Goal: Information Seeking & Learning: Learn about a topic

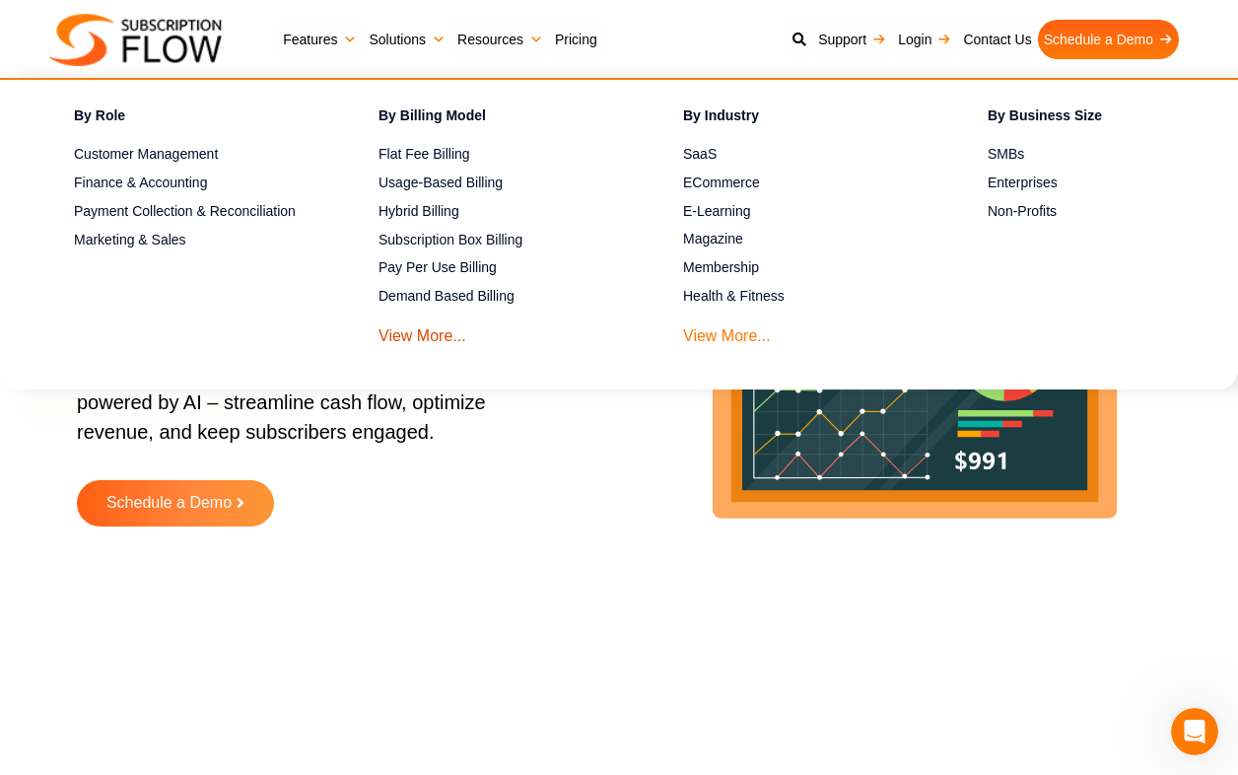
click at [702, 327] on link "View More..." at bounding box center [727, 331] width 88 height 36
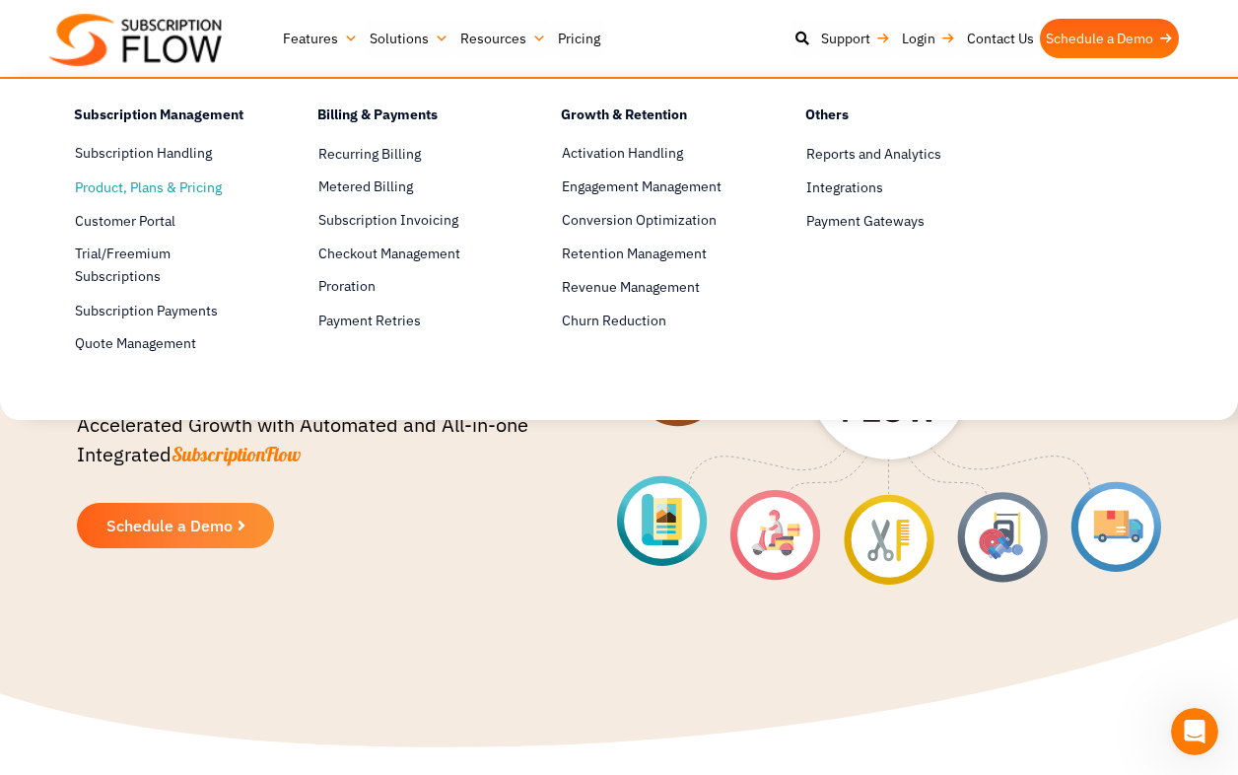
click at [140, 188] on span "Product, Plans & Pricing" at bounding box center [148, 187] width 147 height 21
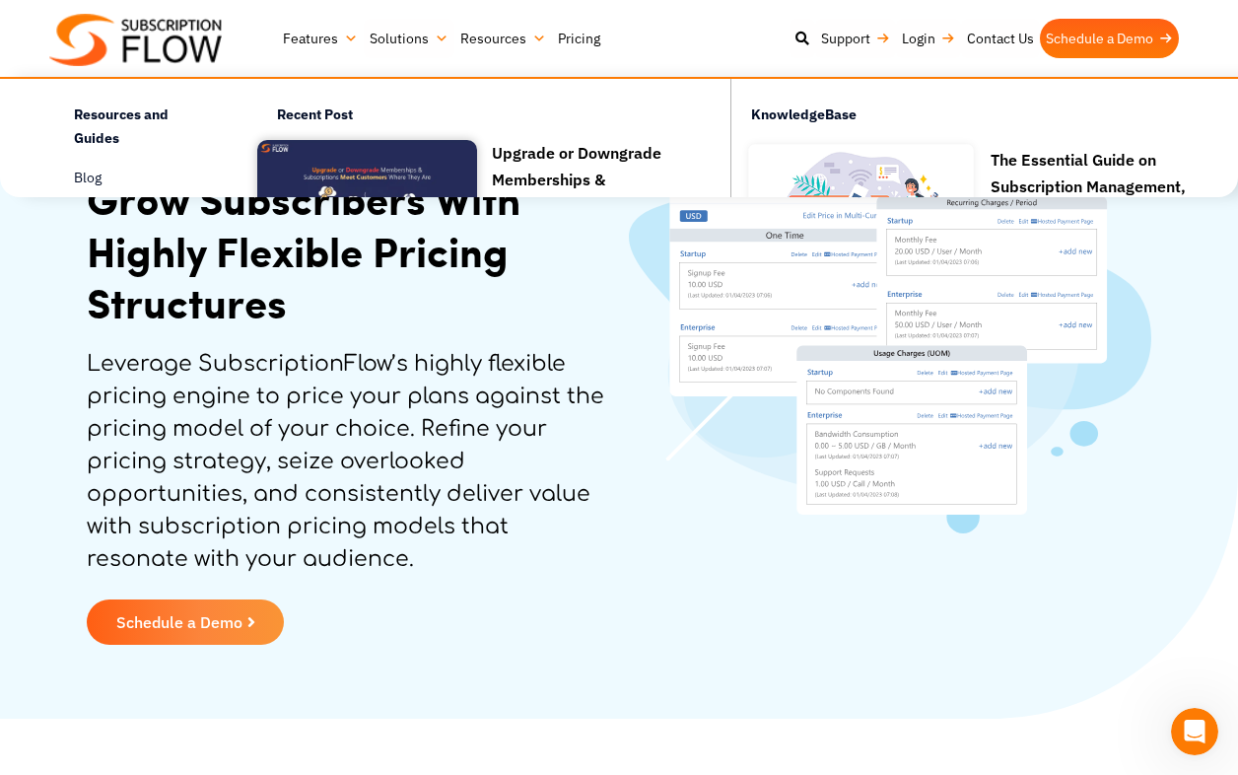
click at [566, 34] on link "Pricing" at bounding box center [579, 38] width 54 height 39
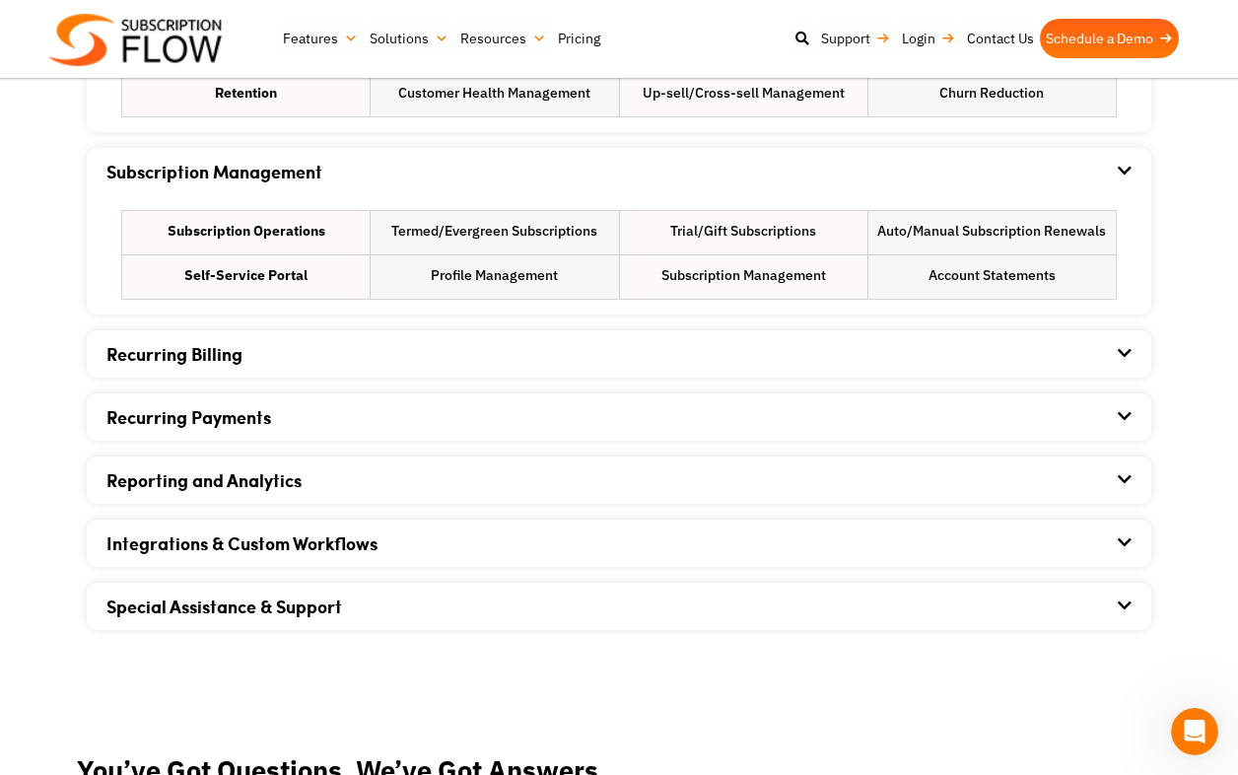
scroll to position [1393, 0]
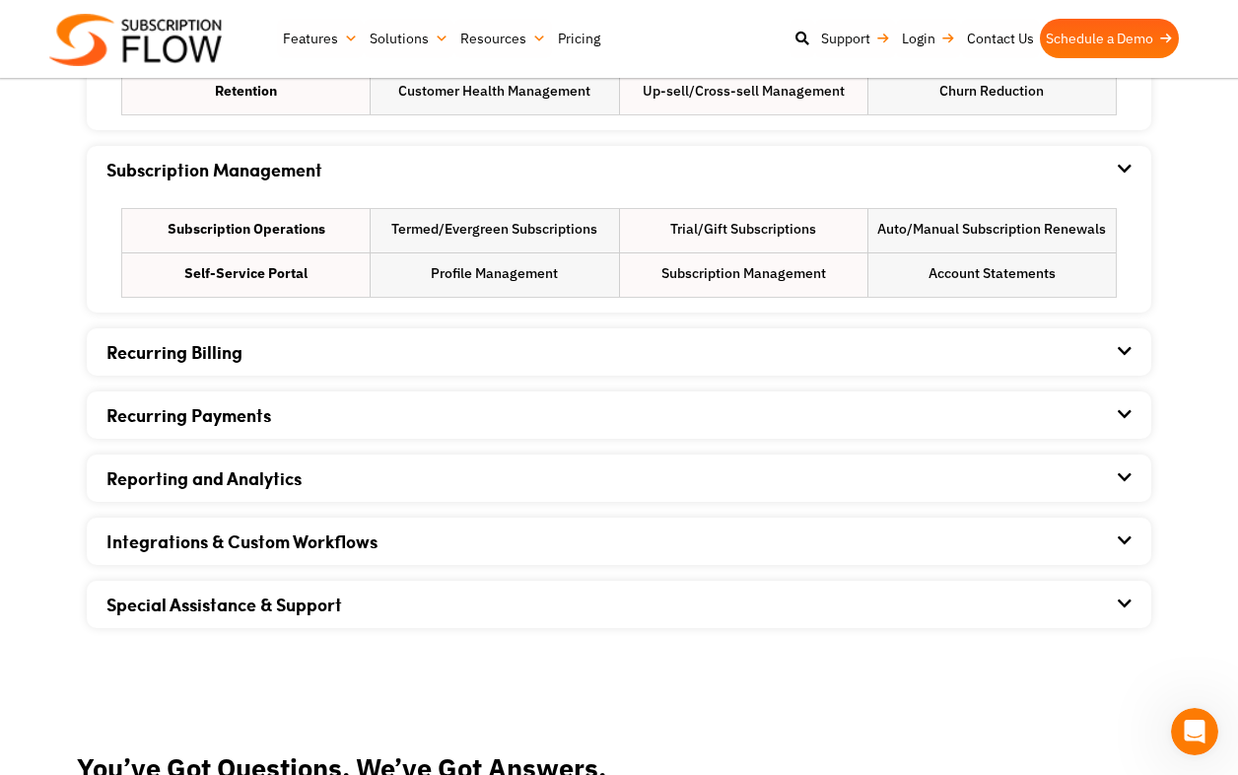
click at [1124, 353] on icon at bounding box center [1125, 351] width 14 height 16
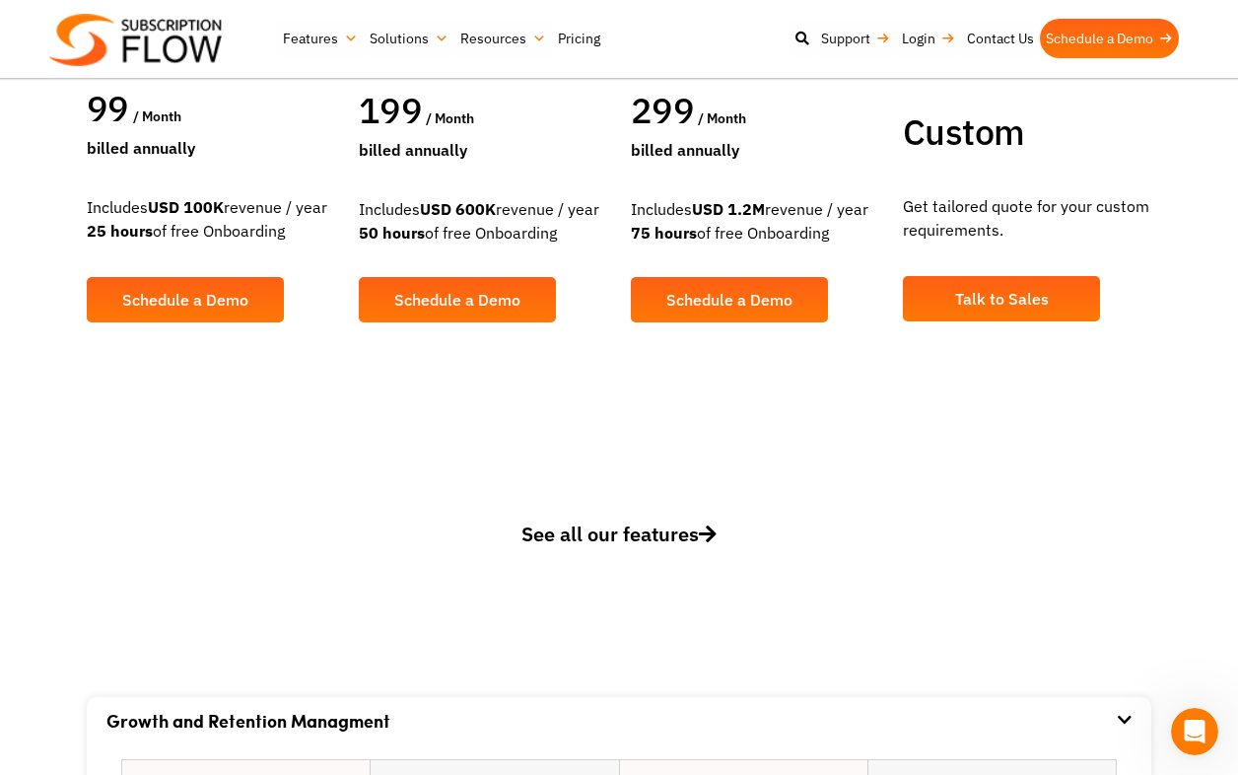
scroll to position [660, 0]
click at [644, 533] on span "See all our features" at bounding box center [619, 534] width 195 height 27
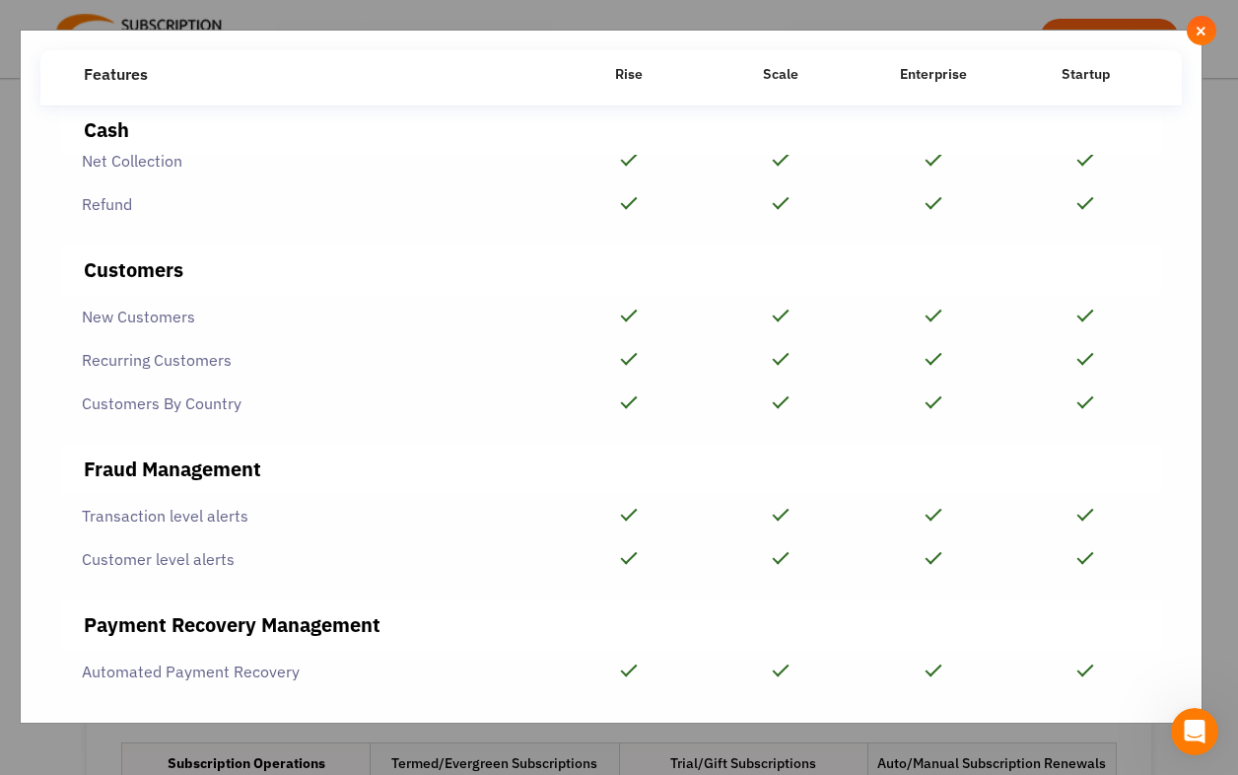
scroll to position [2260, 0]
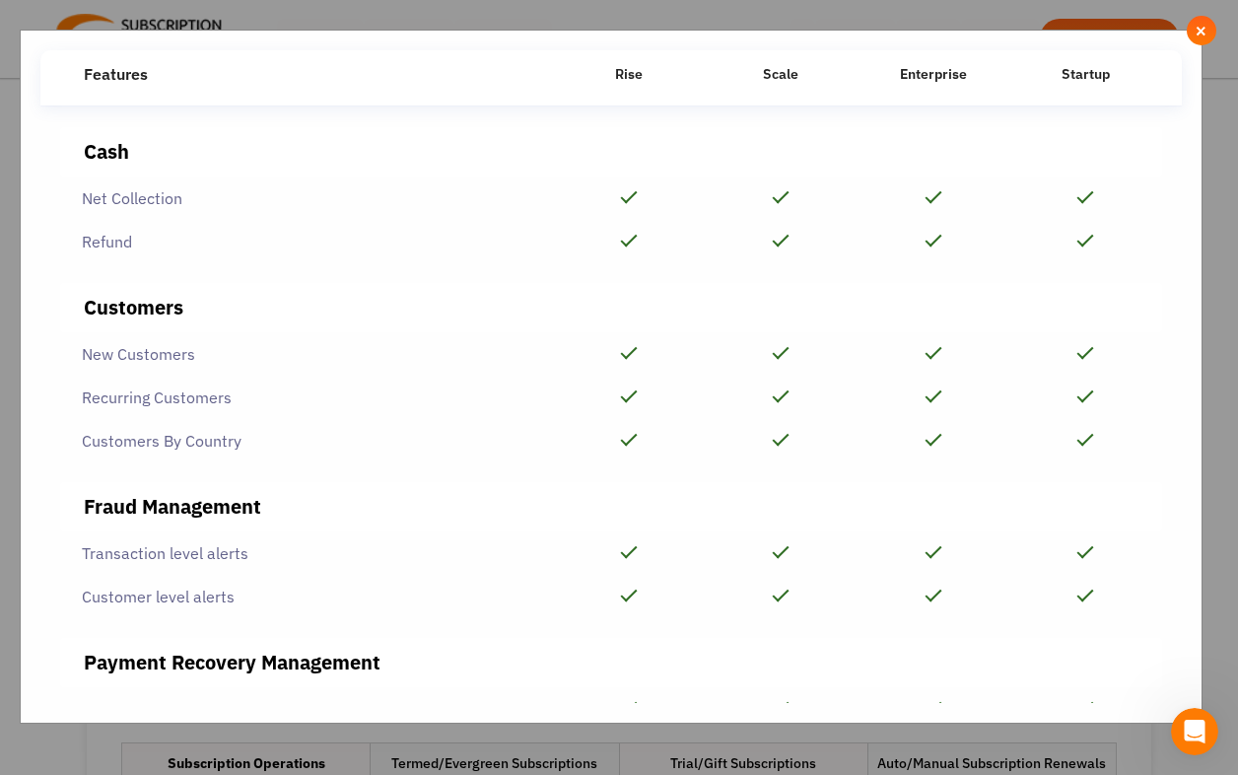
click at [1200, 30] on span "×" at bounding box center [1201, 31] width 13 height 22
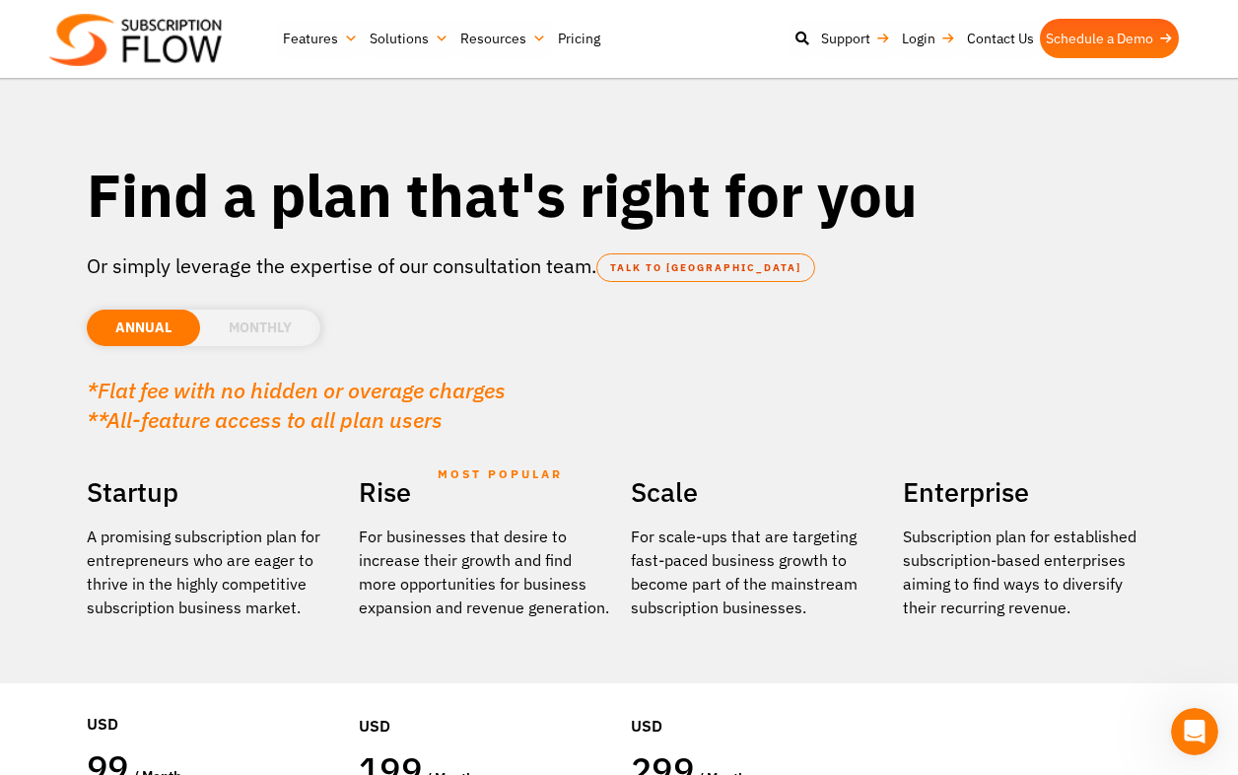
scroll to position [0, 0]
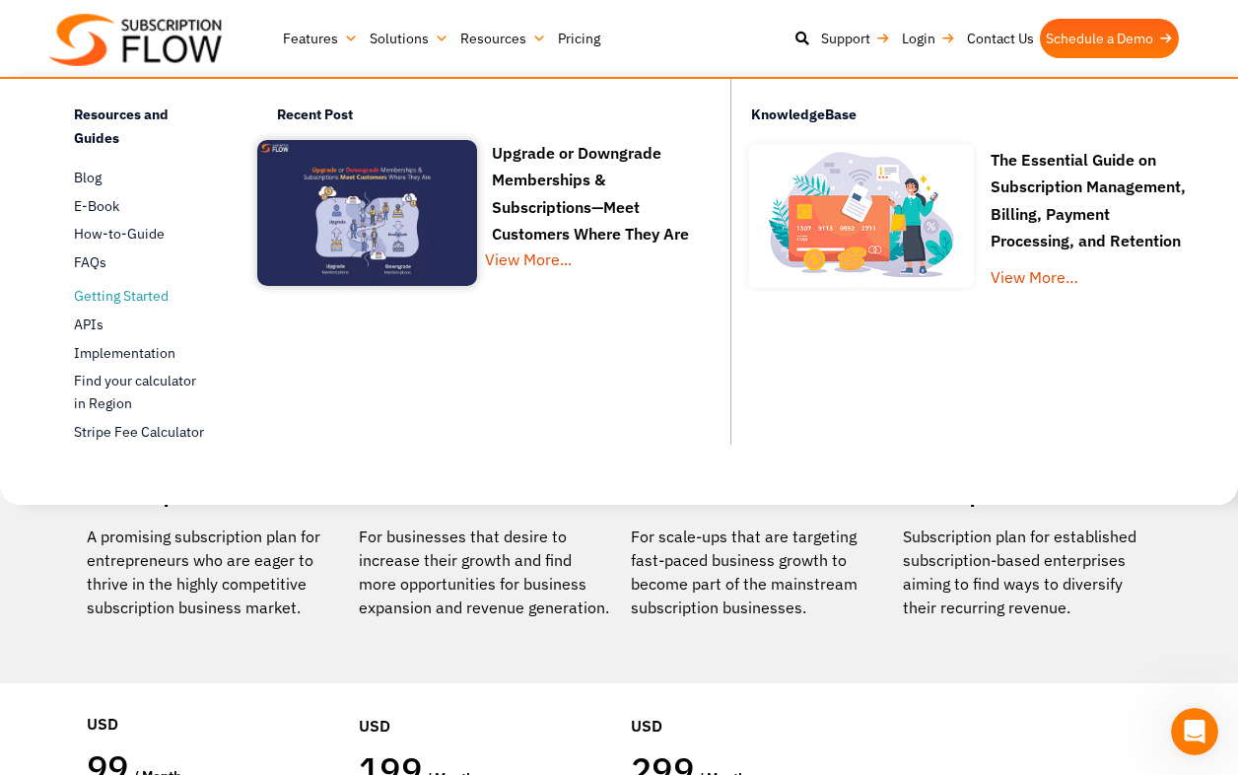
click at [139, 292] on span "Getting Started" at bounding box center [121, 296] width 95 height 21
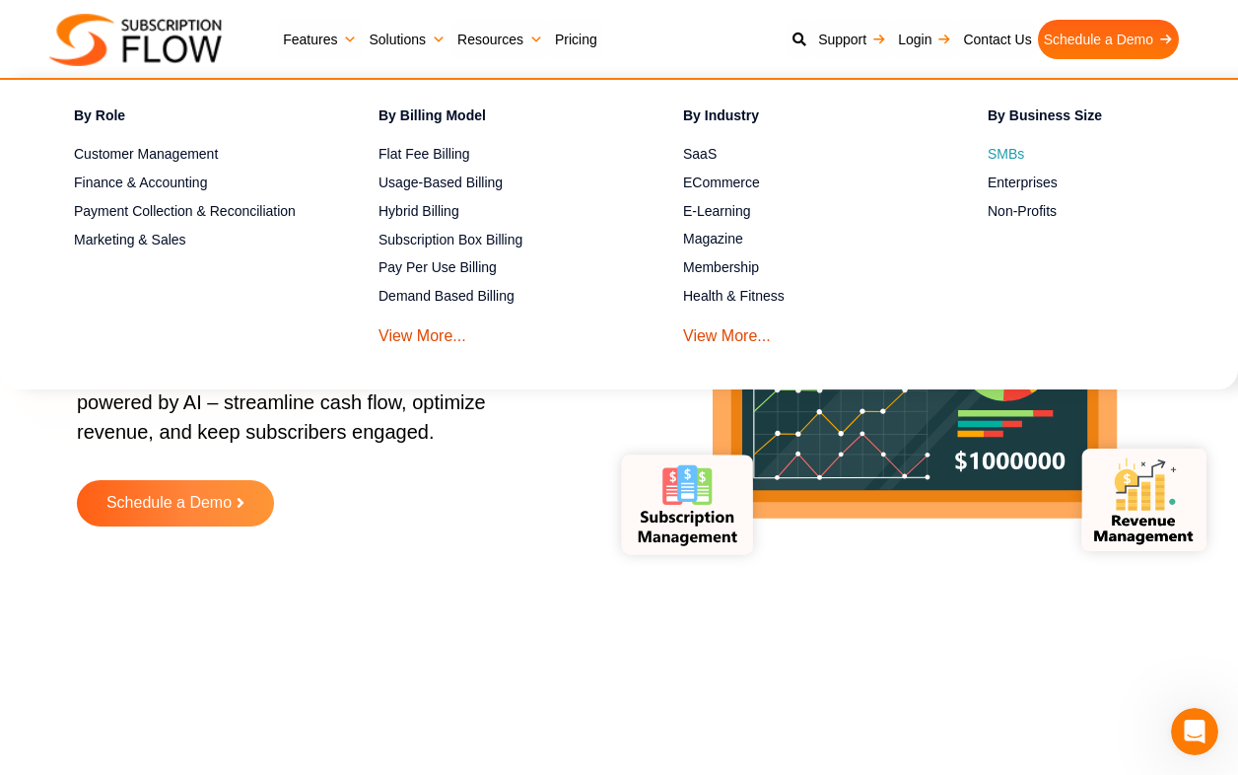
click at [1011, 157] on span "SMBs" at bounding box center [1006, 154] width 36 height 21
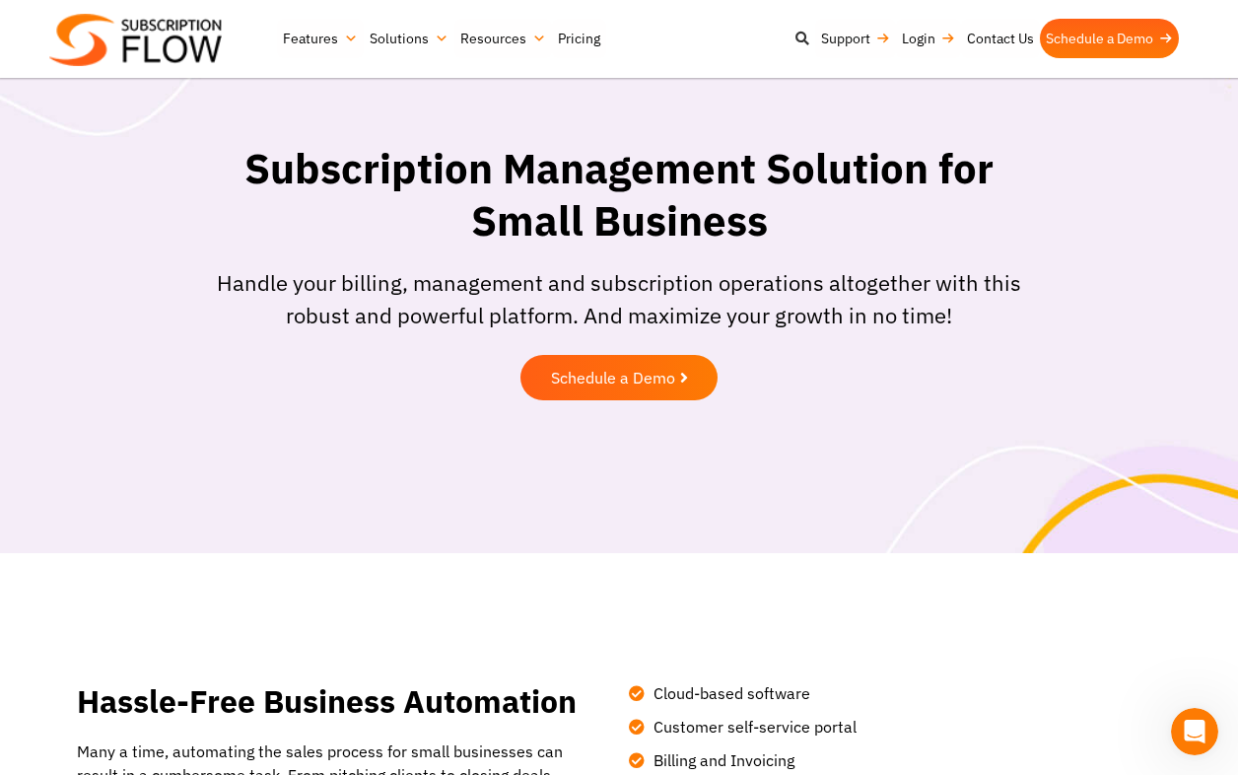
click at [803, 36] on icon at bounding box center [803, 39] width 14 height 14
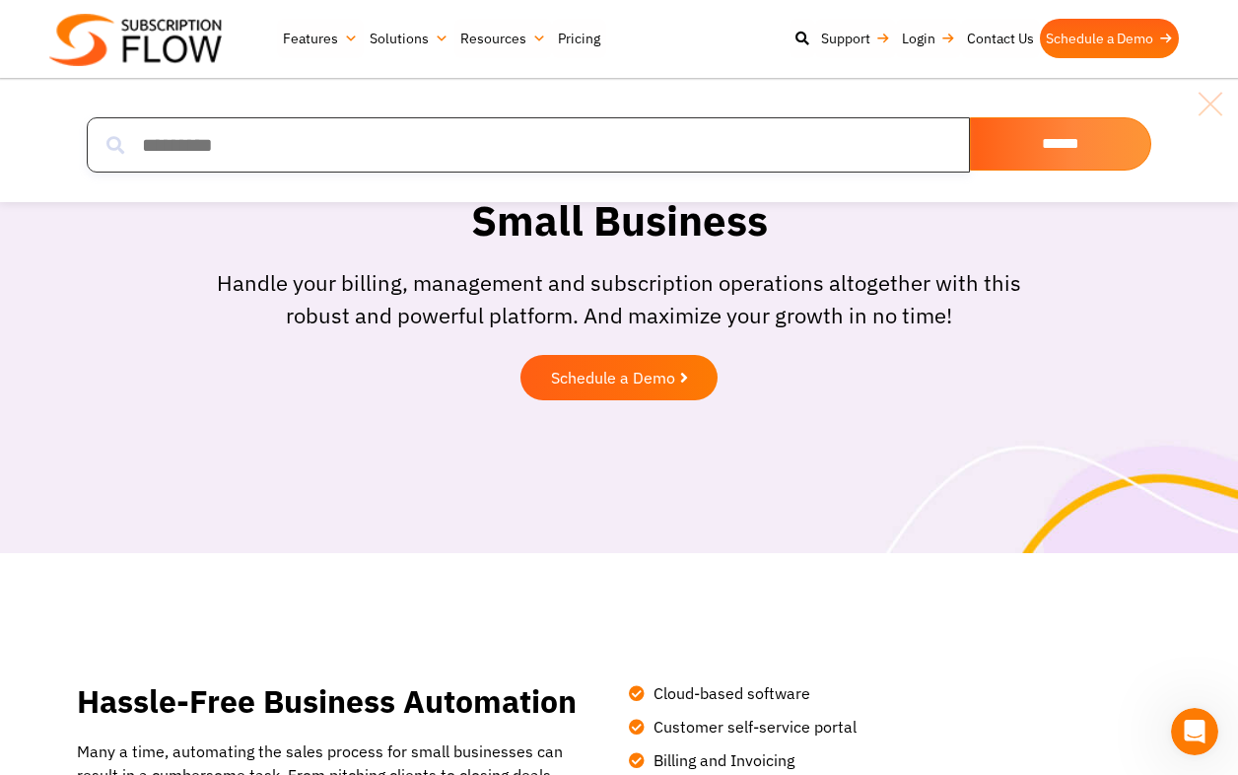
click at [758, 135] on input "search" at bounding box center [528, 144] width 883 height 55
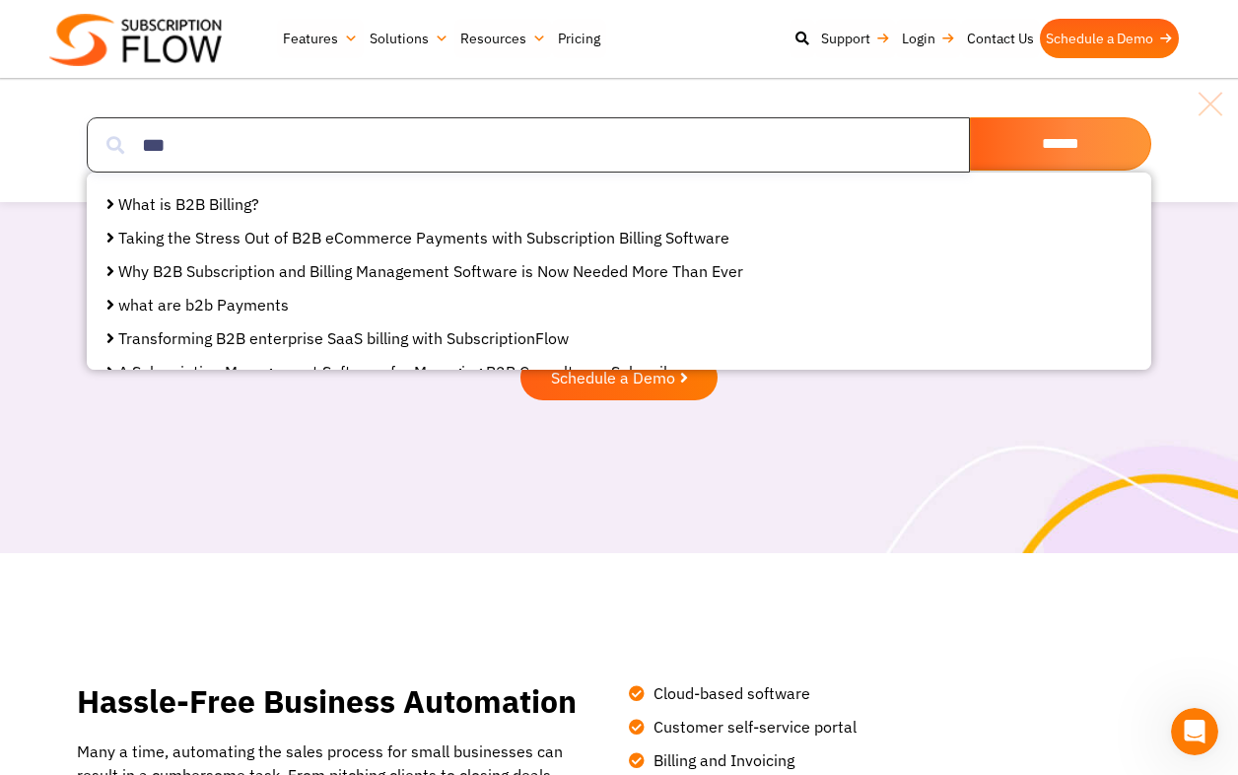
type input "***"
click at [1061, 144] on input "******" at bounding box center [1060, 143] width 181 height 53
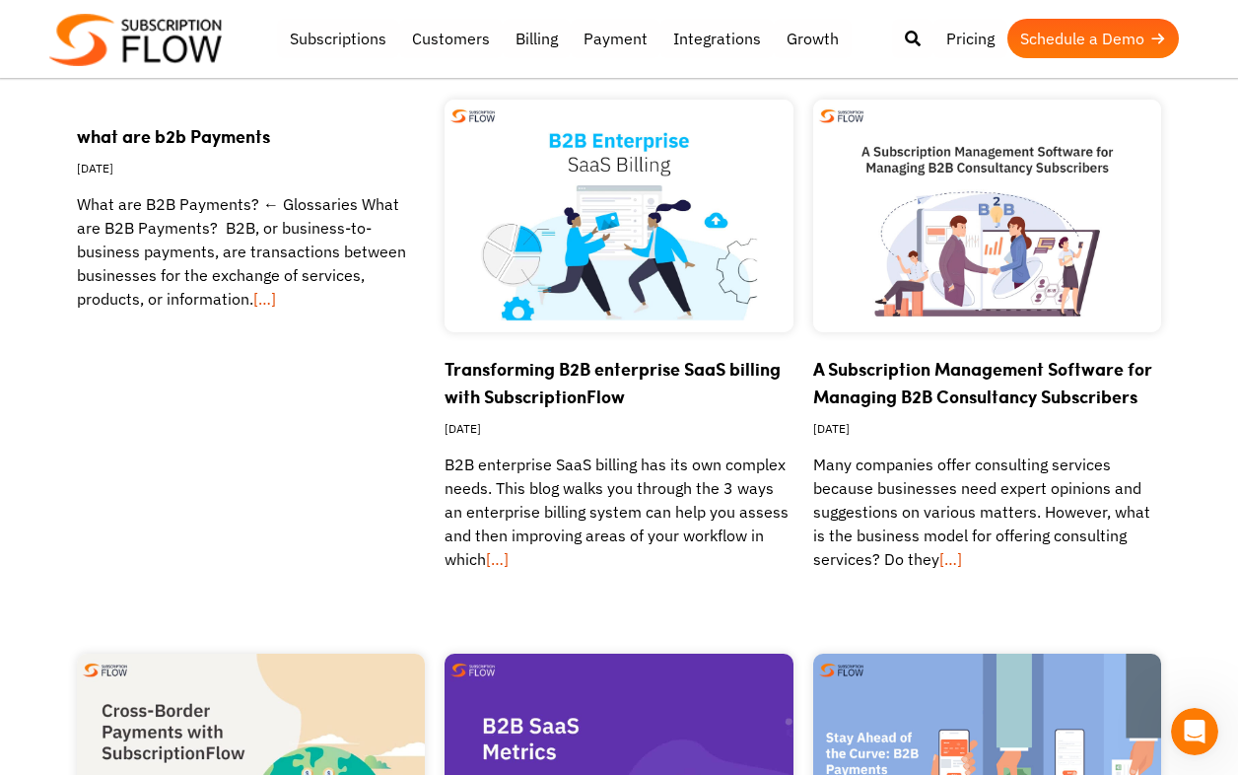
scroll to position [787, 0]
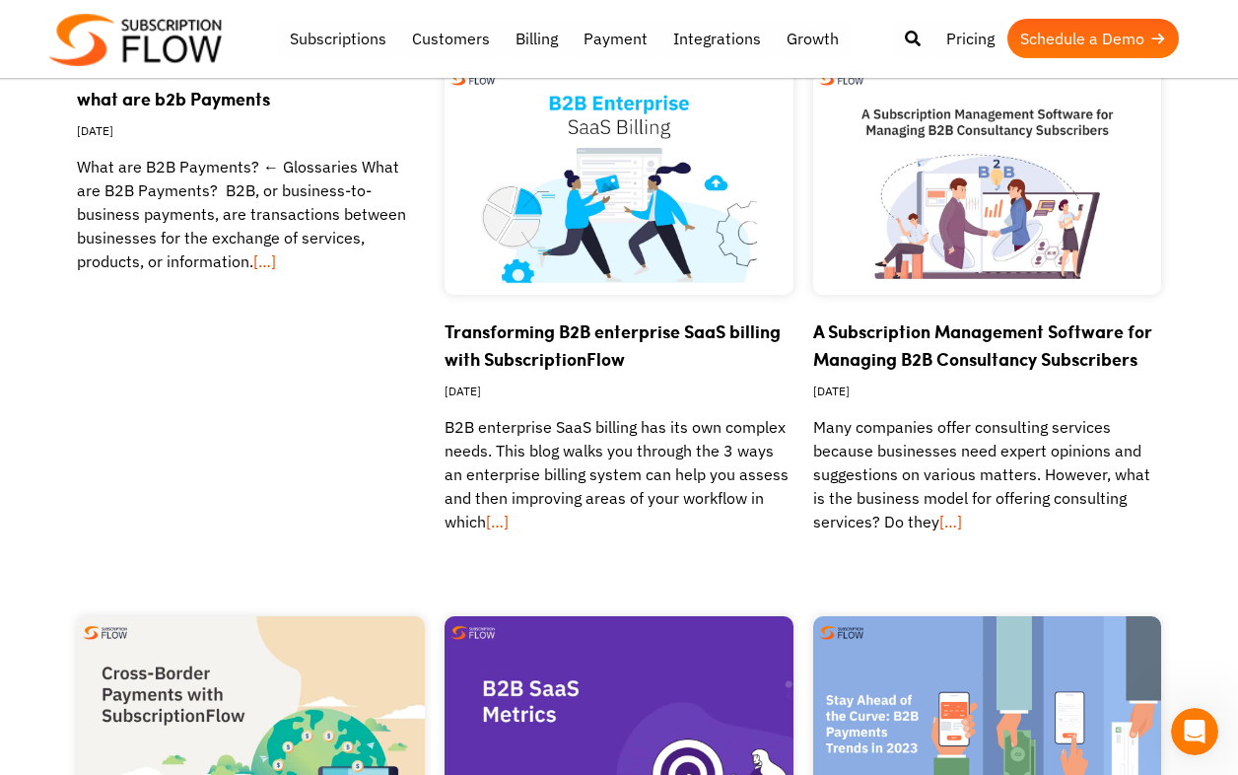
click at [911, 351] on link "A Subscription Management Software for Managing B2B Consultancy Subscribers" at bounding box center [982, 344] width 339 height 53
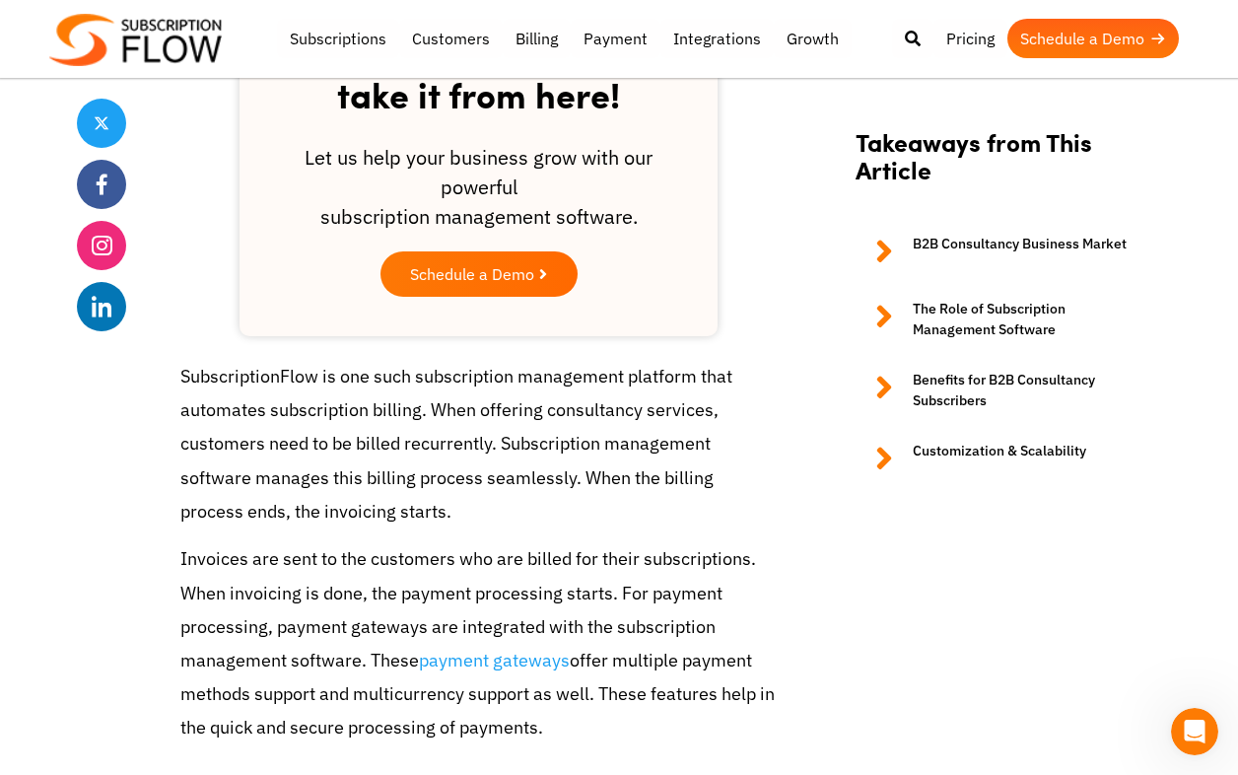
scroll to position [3535, 0]
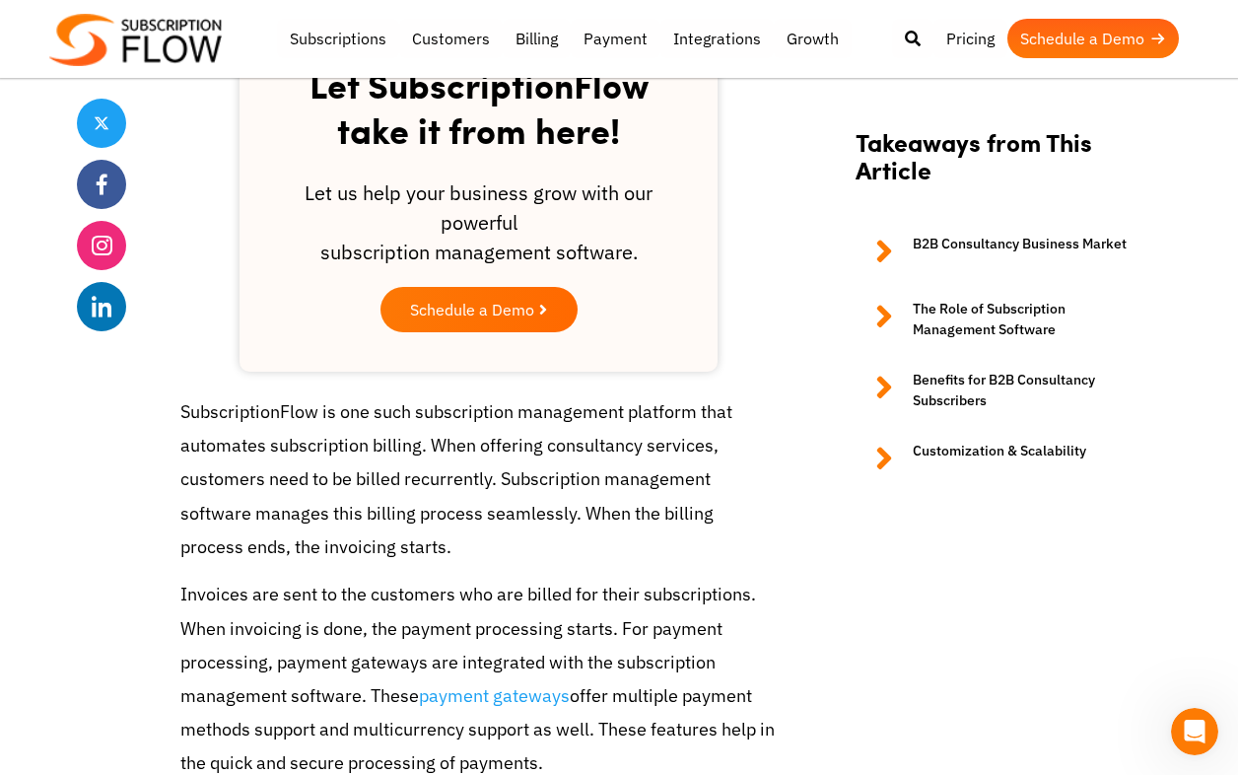
click at [962, 387] on link "Benefits for B2B Consultancy Subscribers" at bounding box center [999, 390] width 286 height 41
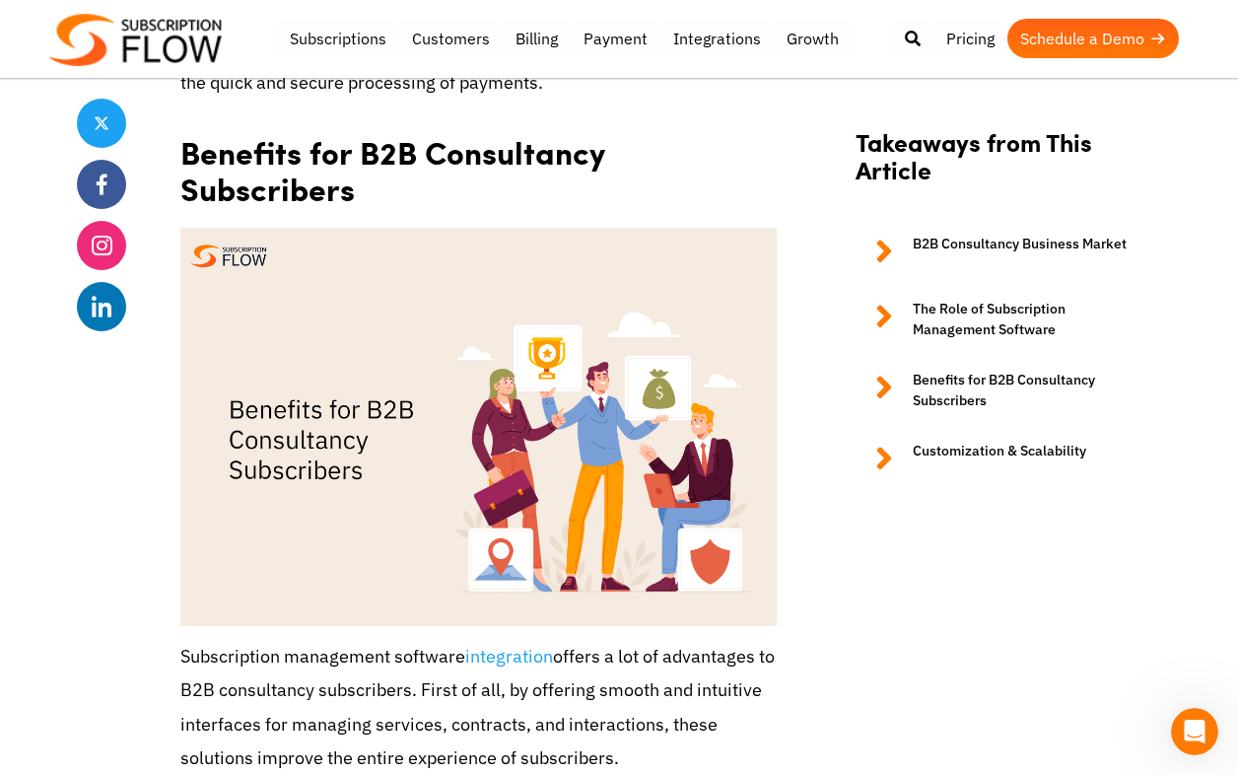
scroll to position [4240, 0]
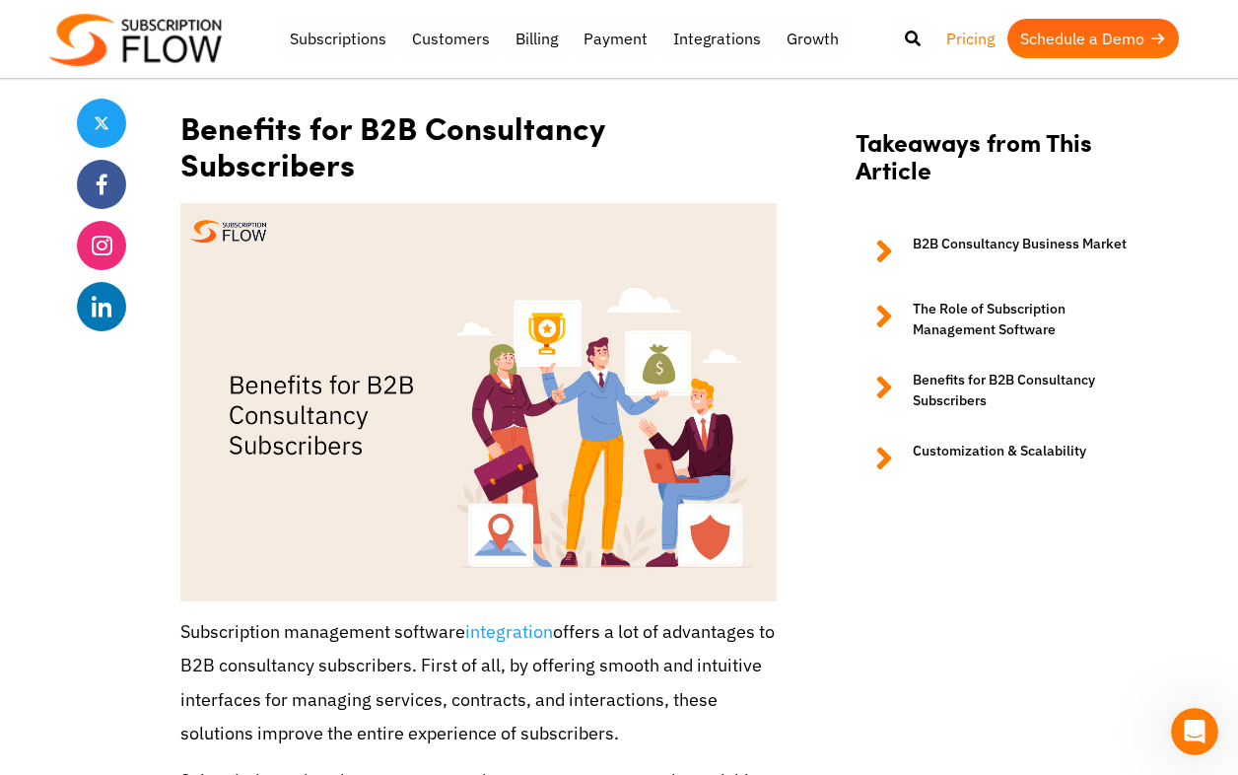
click at [962, 47] on link "Pricing" at bounding box center [971, 38] width 74 height 39
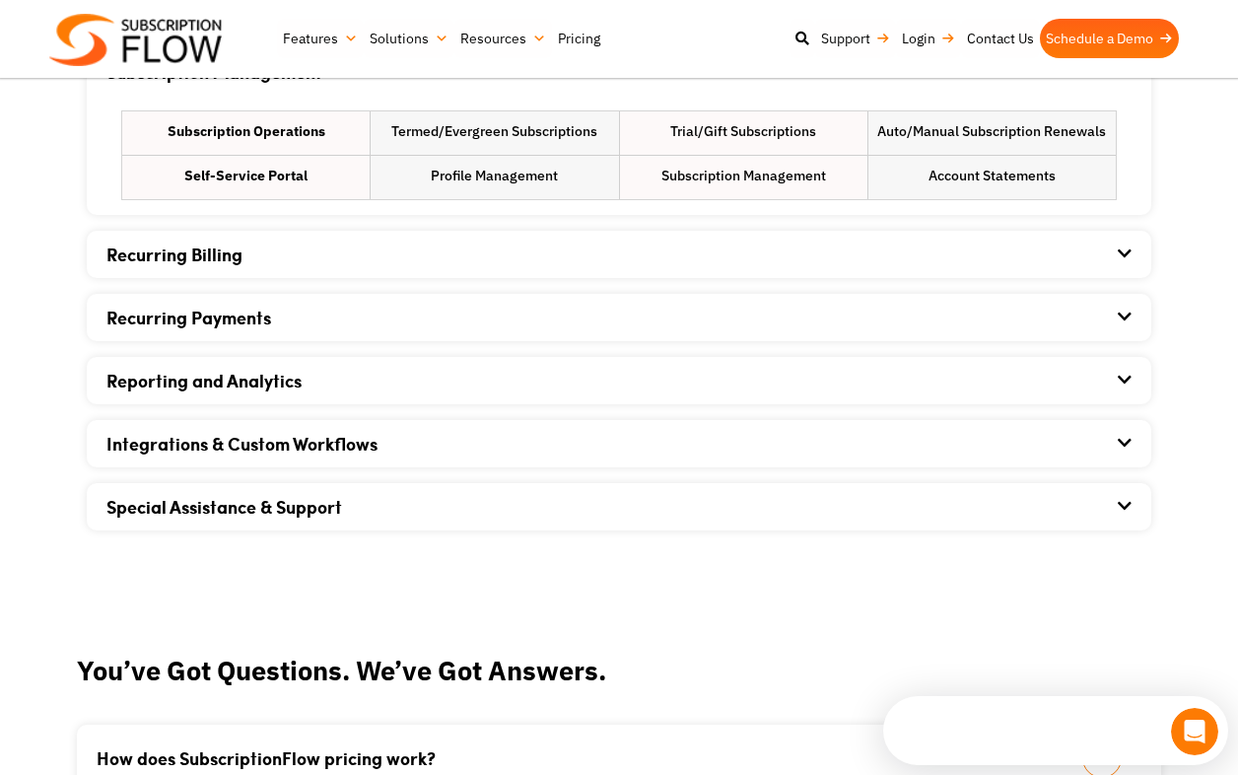
scroll to position [1492, 0]
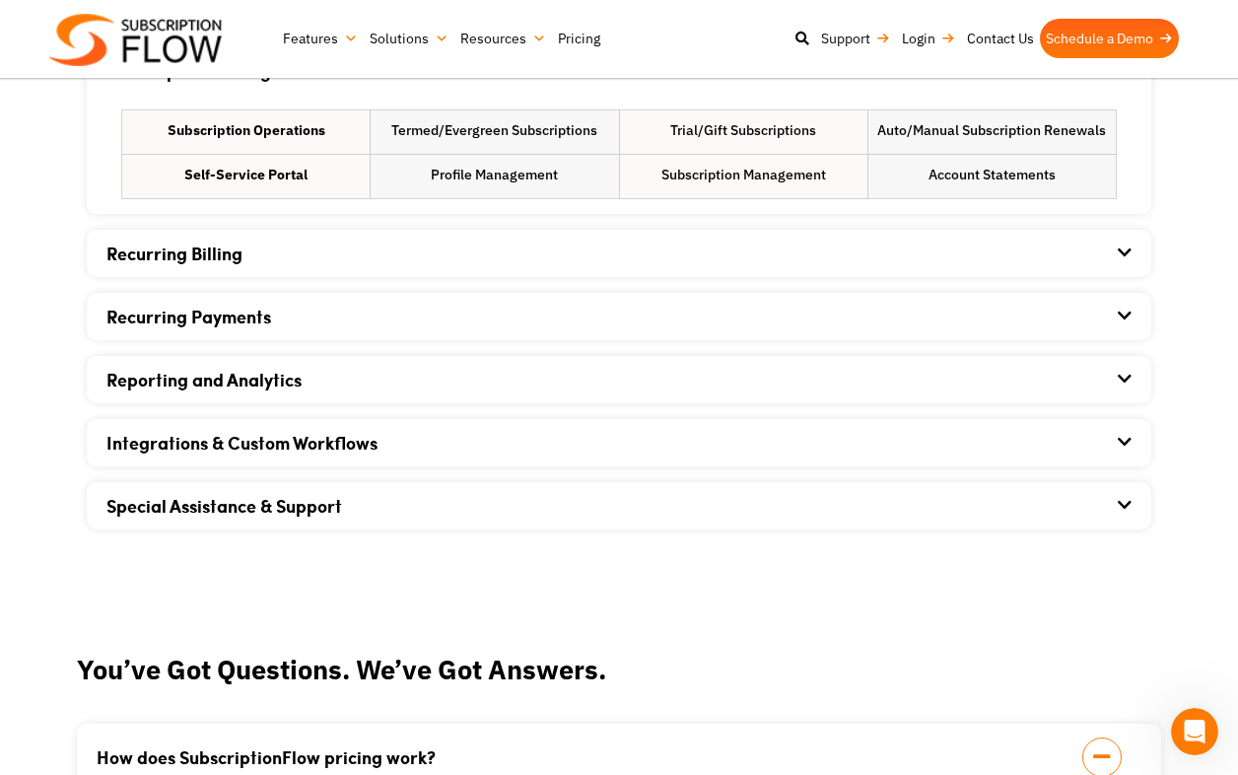
click at [1124, 318] on icon at bounding box center [1125, 316] width 14 height 16
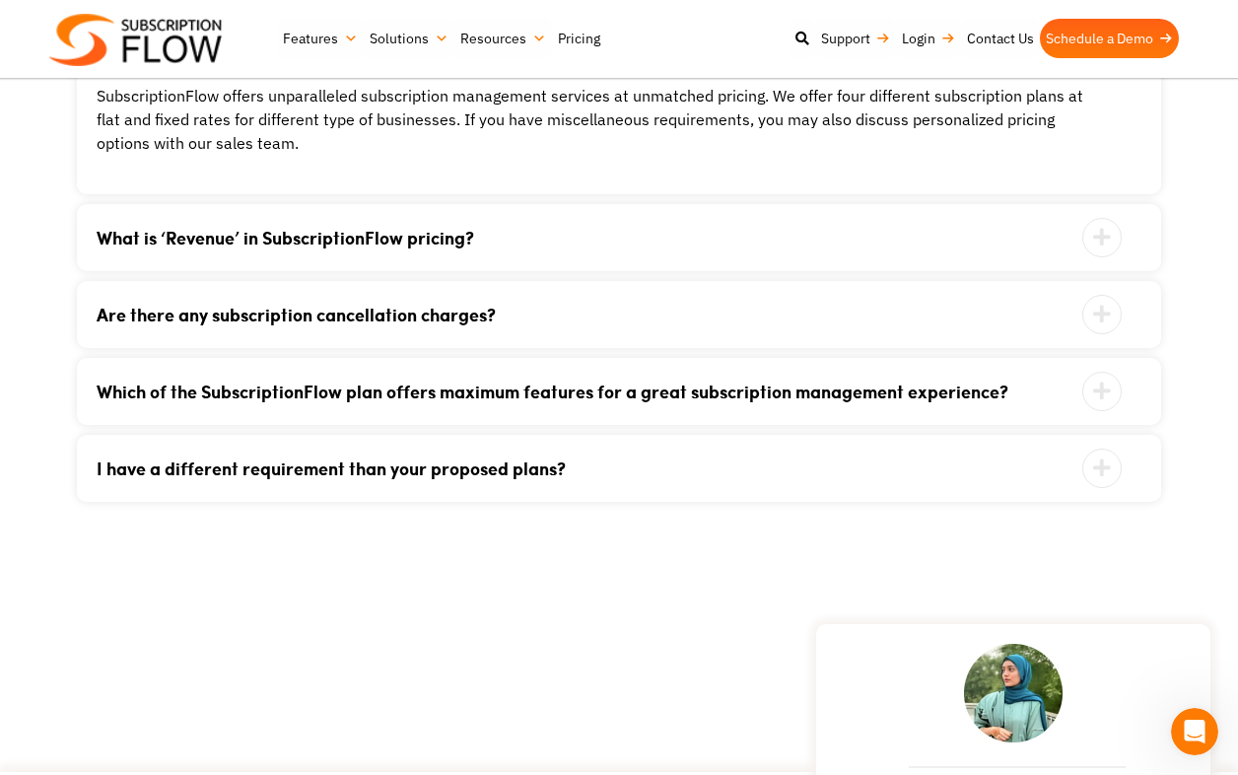
scroll to position [2504, 0]
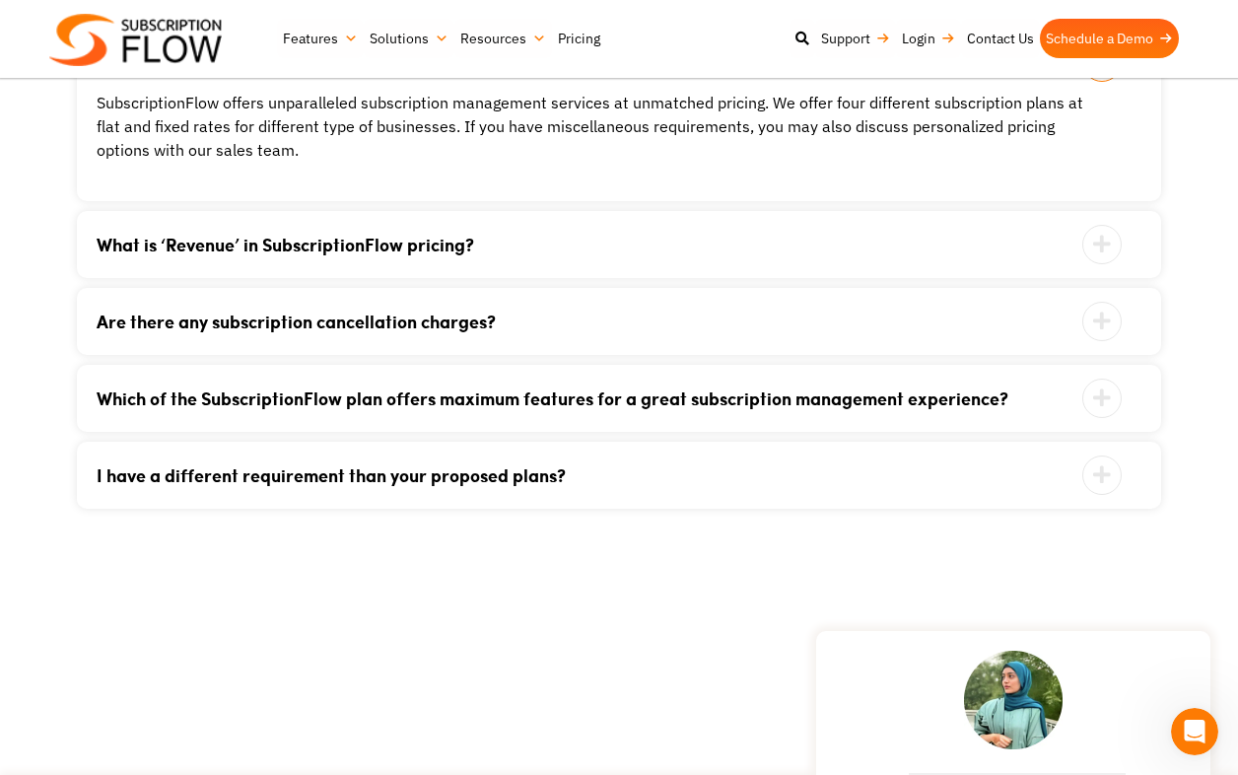
click at [614, 234] on div "What is ‘Revenue’ in SubscriptionFlow pricing? It is the amount of the total wo…" at bounding box center [619, 244] width 1085 height 67
click at [1090, 250] on icon at bounding box center [1102, 244] width 39 height 39
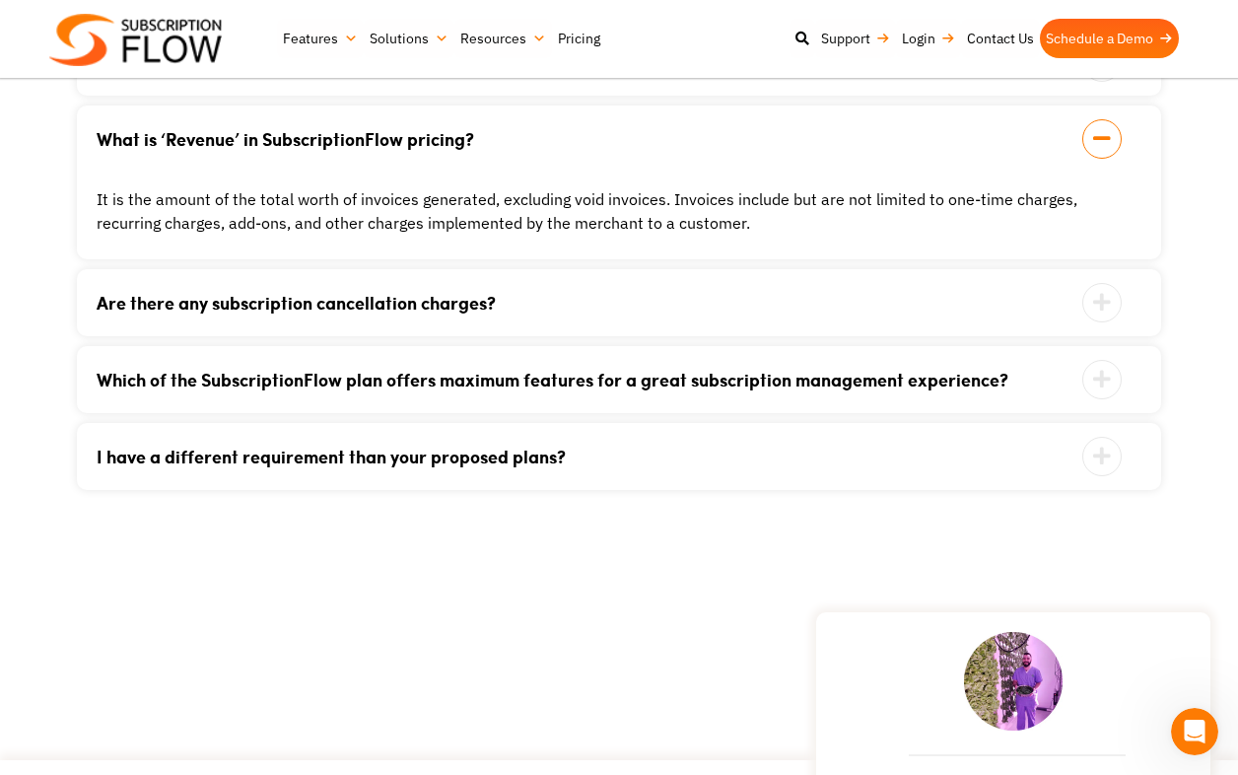
click at [1094, 298] on icon at bounding box center [1102, 302] width 39 height 39
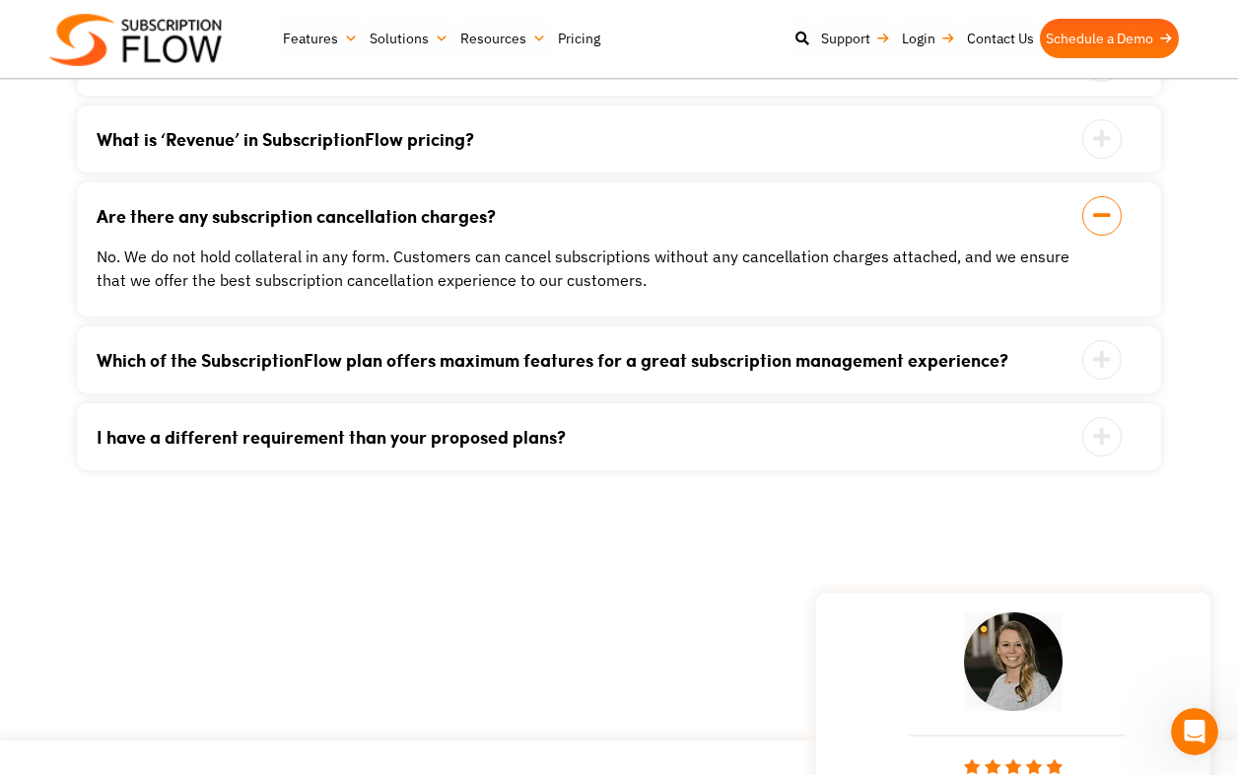
click at [1097, 356] on icon at bounding box center [1102, 359] width 39 height 39
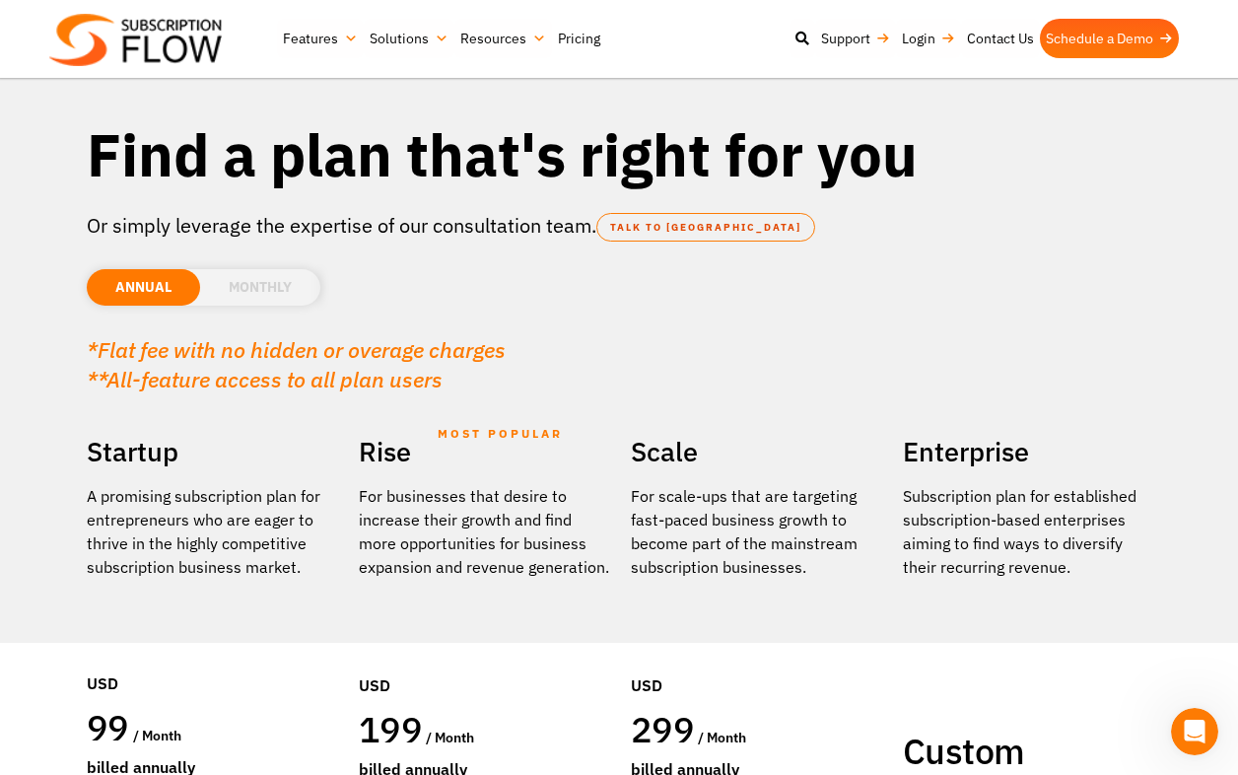
scroll to position [61, 0]
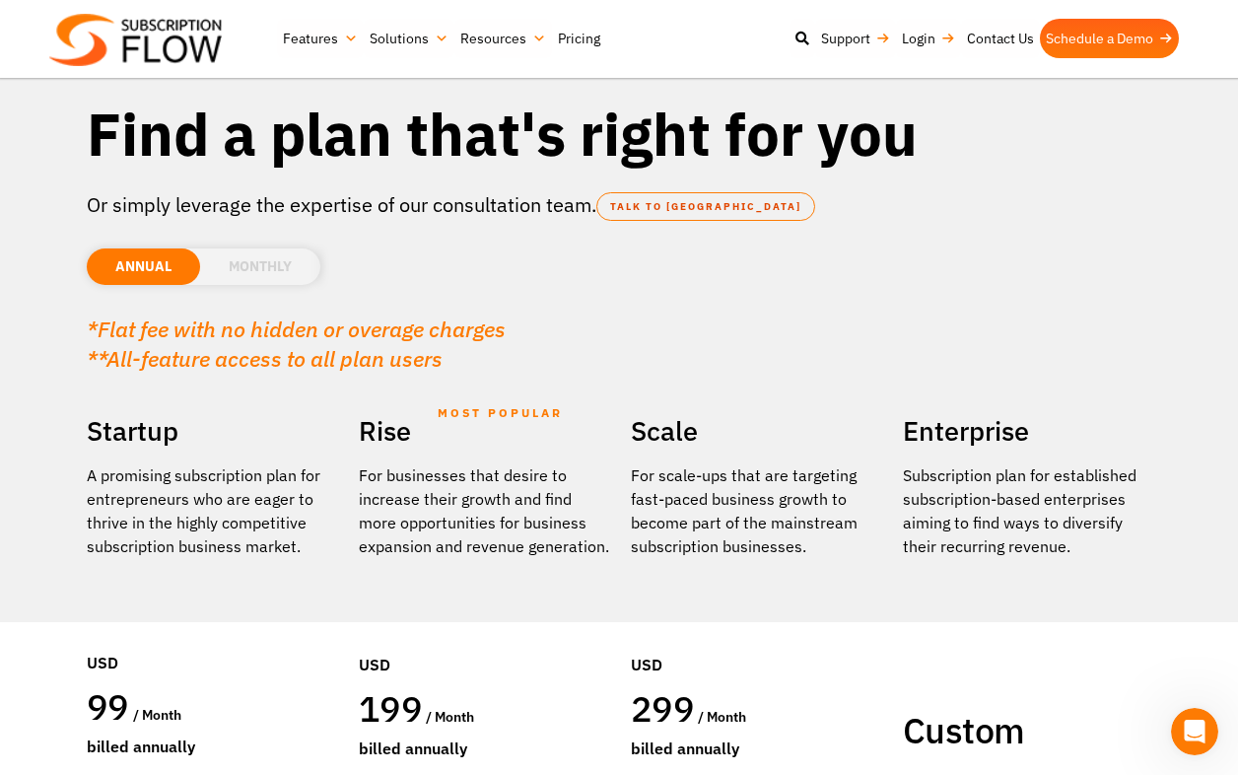
click at [266, 274] on li "MONTHLY" at bounding box center [260, 266] width 120 height 36
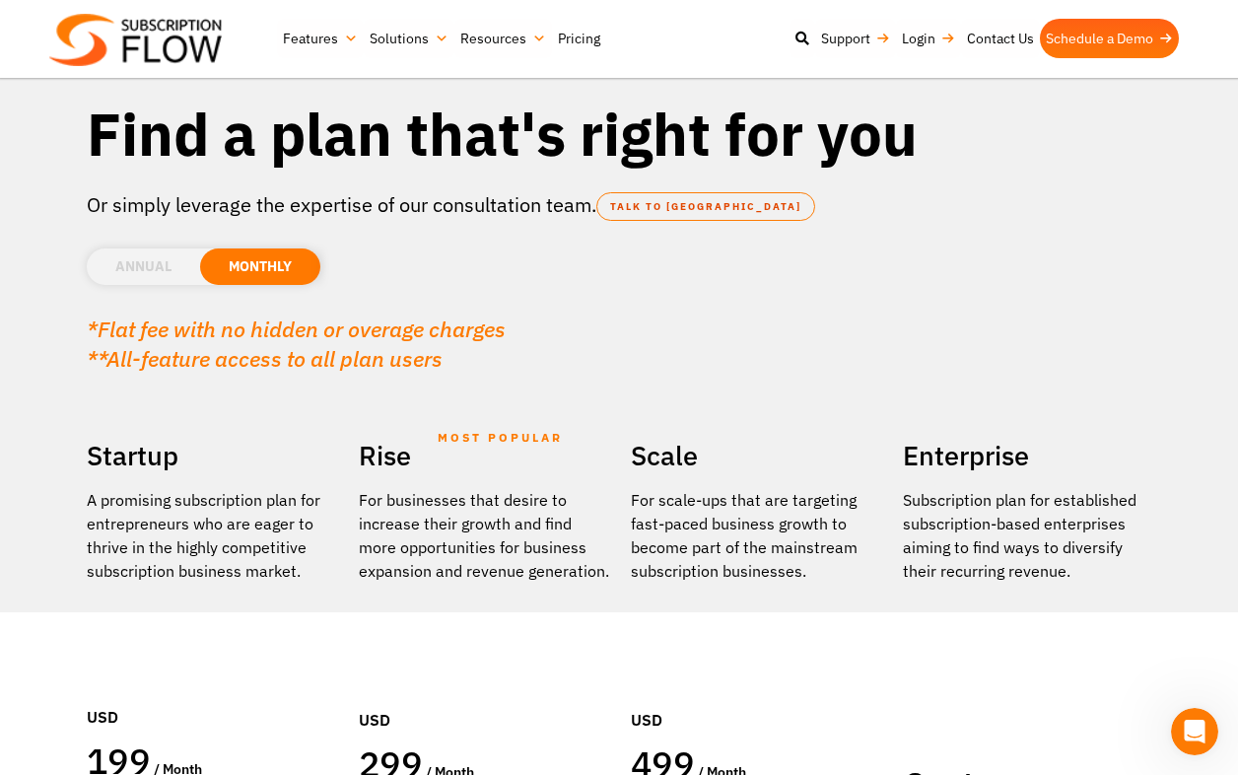
click at [143, 269] on li "ANNUAL" at bounding box center [143, 266] width 113 height 36
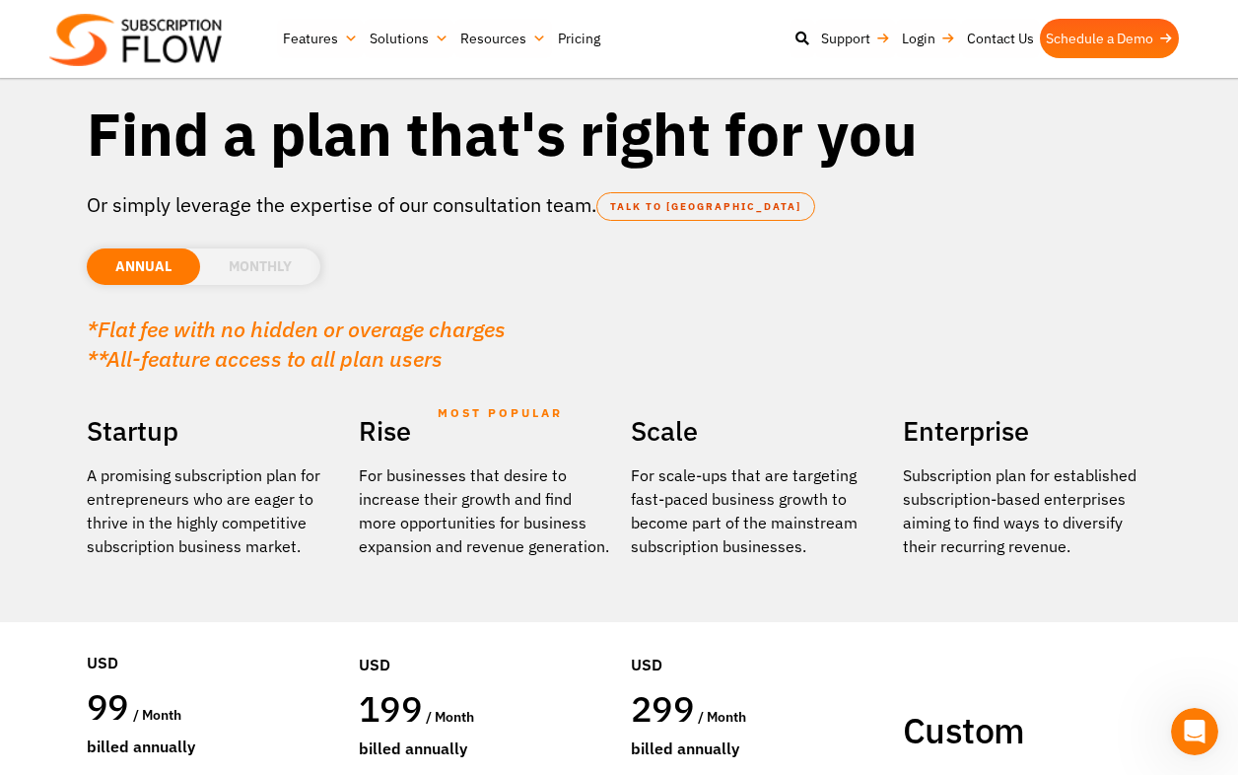
click at [215, 271] on li "MONTHLY" at bounding box center [260, 266] width 120 height 36
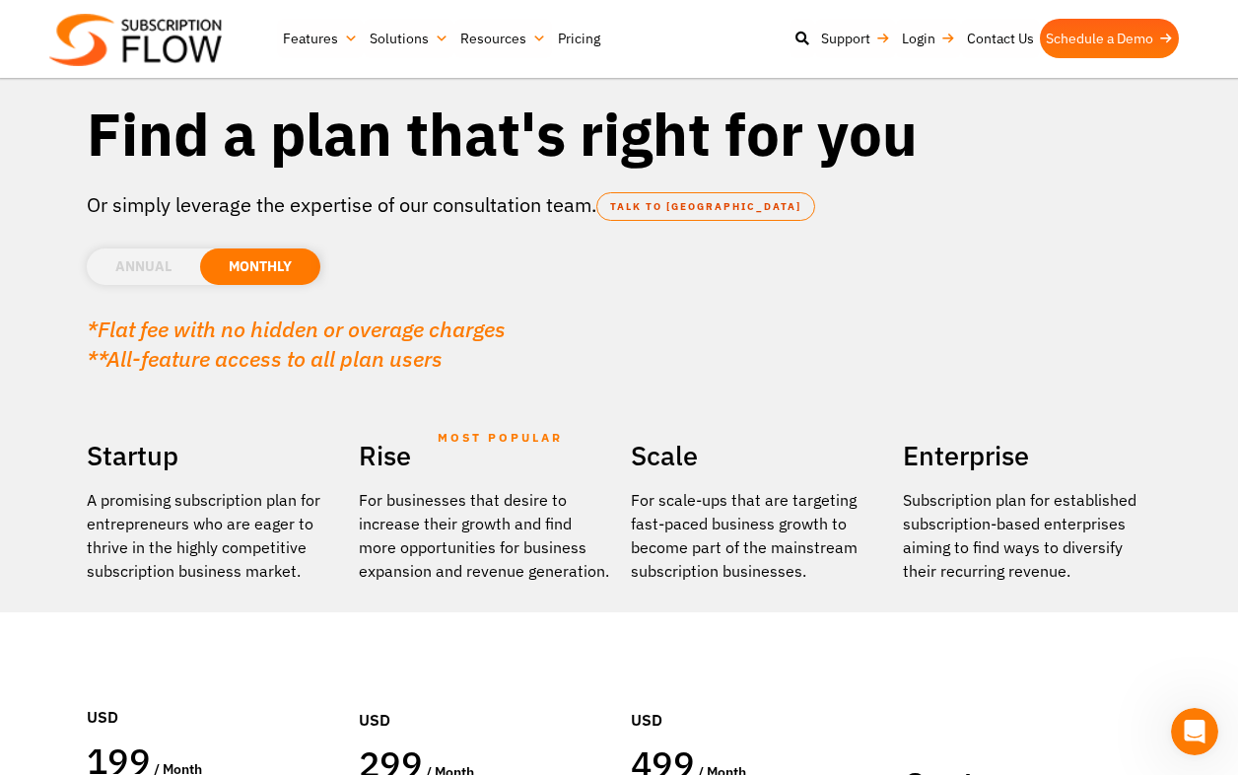
click at [145, 266] on li "ANNUAL" at bounding box center [143, 266] width 113 height 36
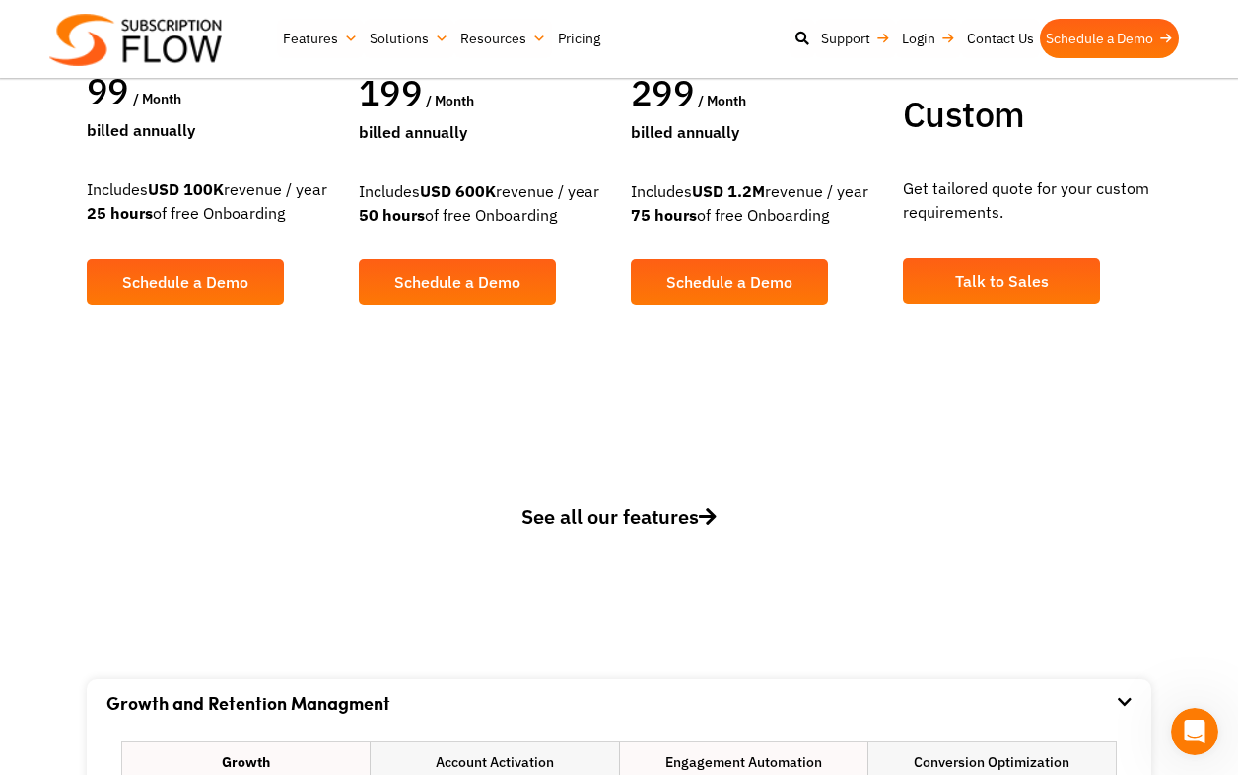
scroll to position [685, 0]
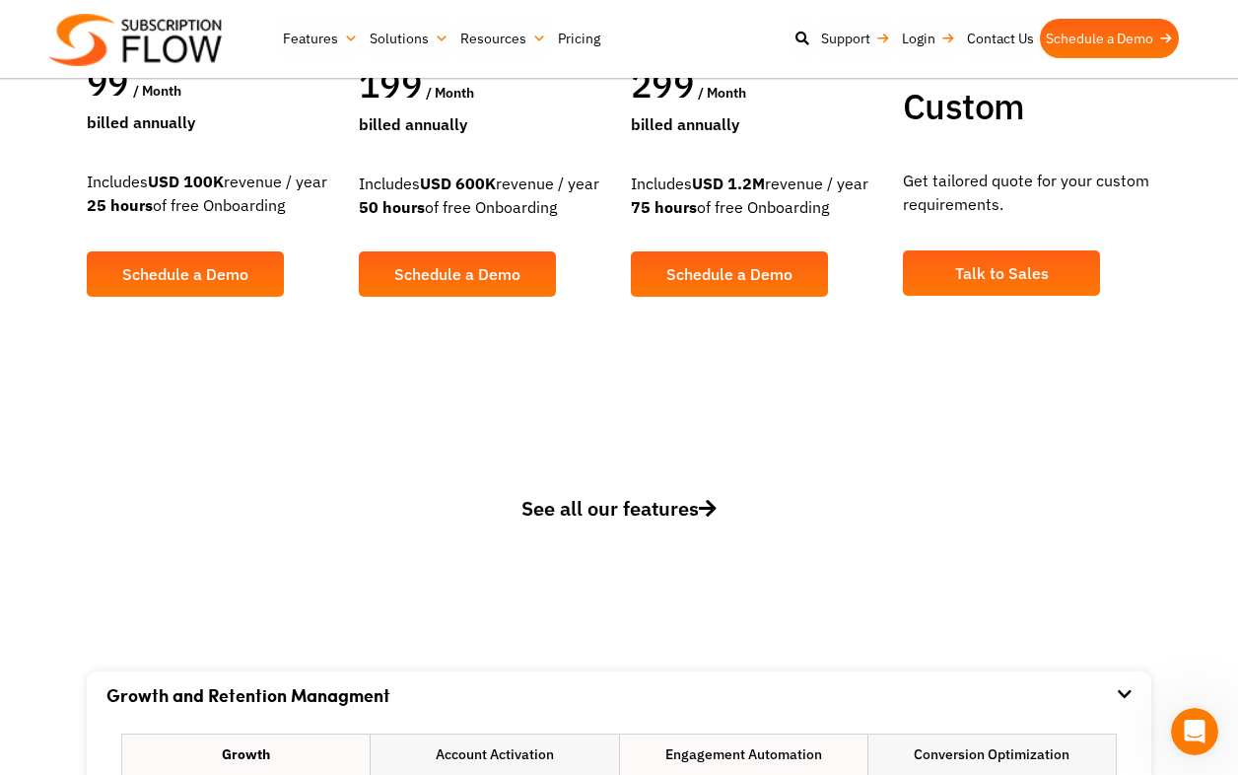
click at [595, 513] on span "See all our features" at bounding box center [619, 508] width 195 height 27
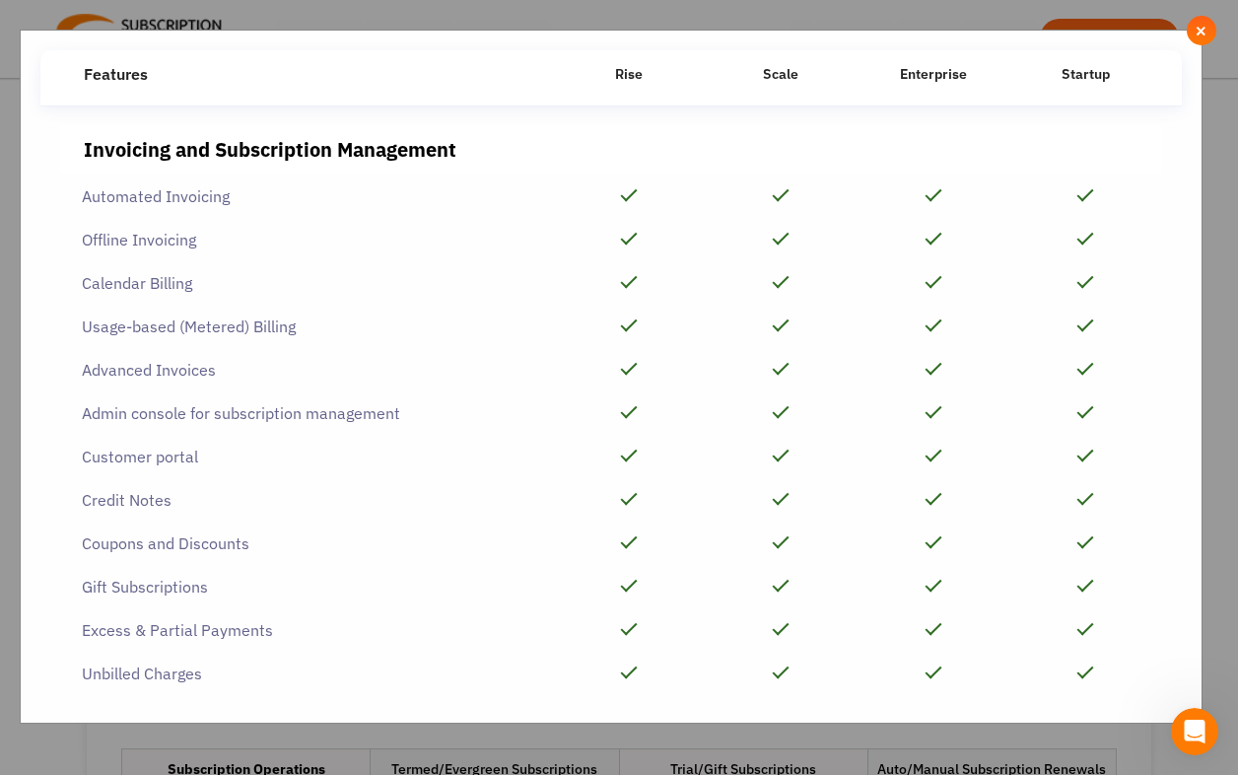
scroll to position [0, 0]
click at [1205, 34] on span "×" at bounding box center [1201, 31] width 13 height 22
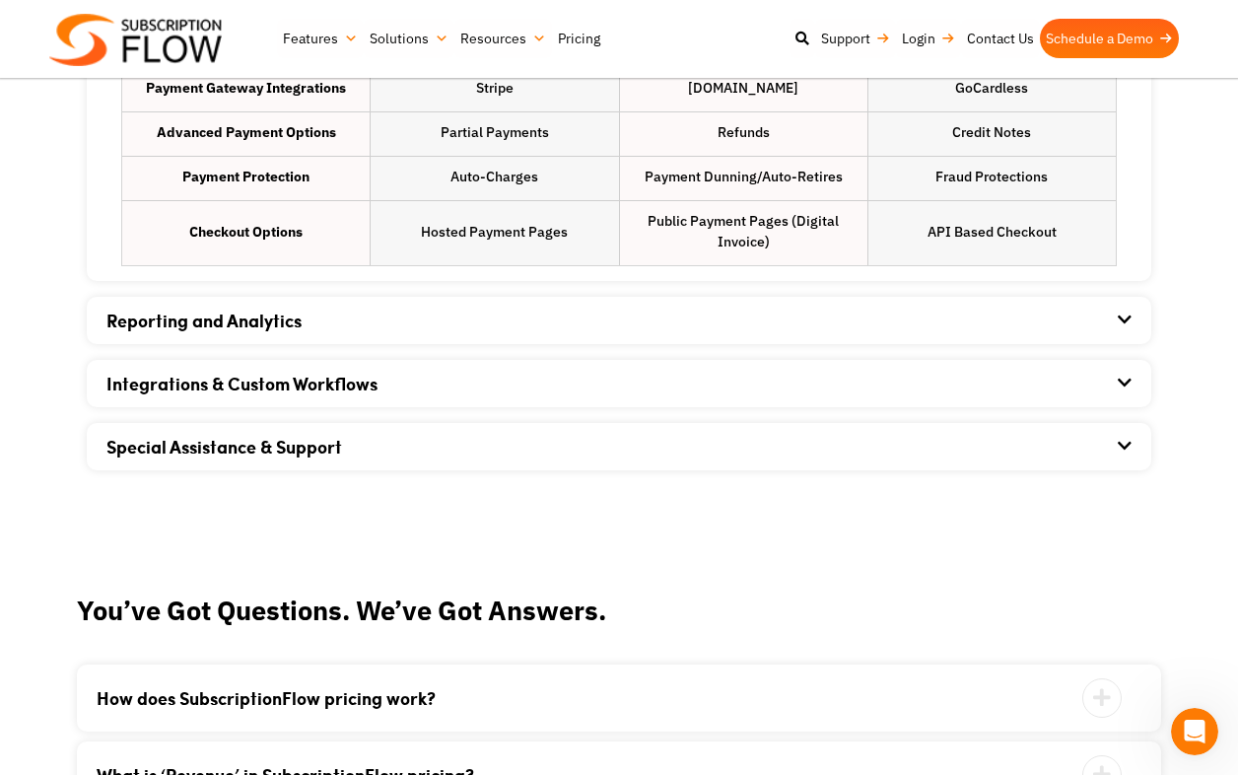
scroll to position [1867, 0]
click at [1126, 379] on icon at bounding box center [1125, 384] width 14 height 16
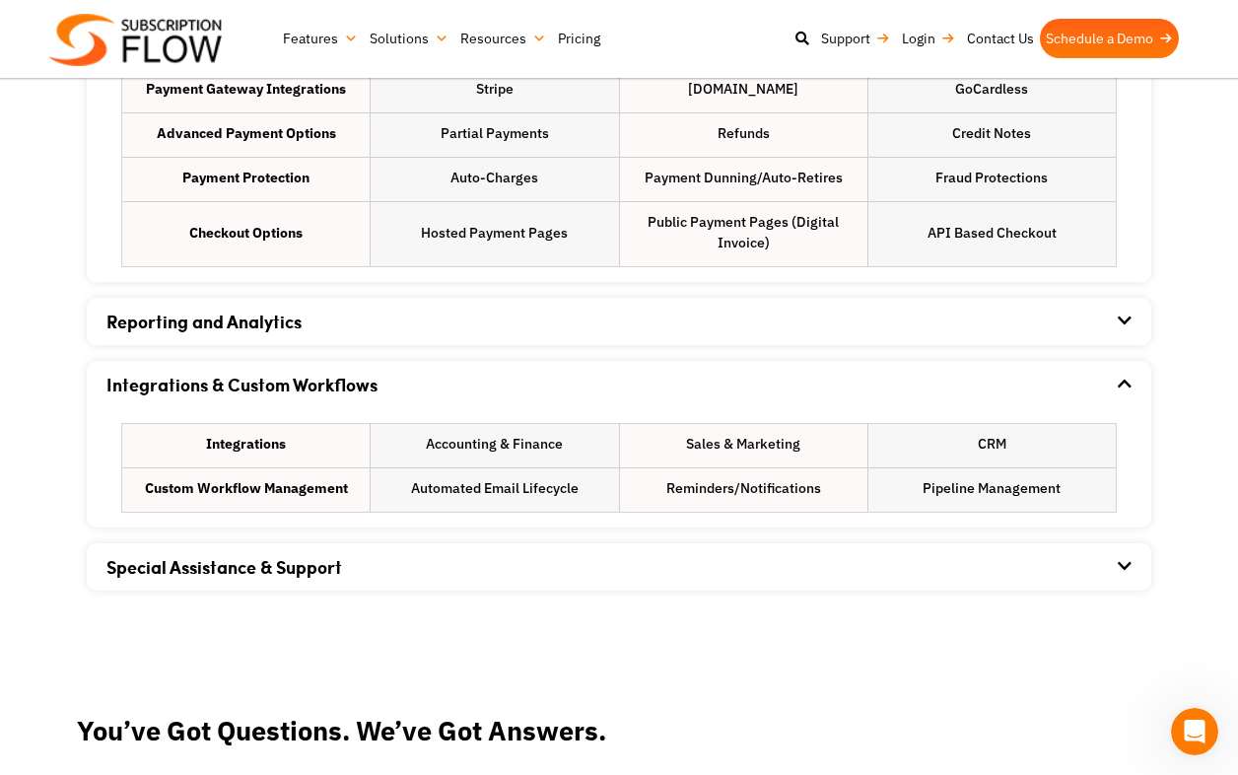
click at [1124, 565] on icon at bounding box center [1125, 566] width 14 height 16
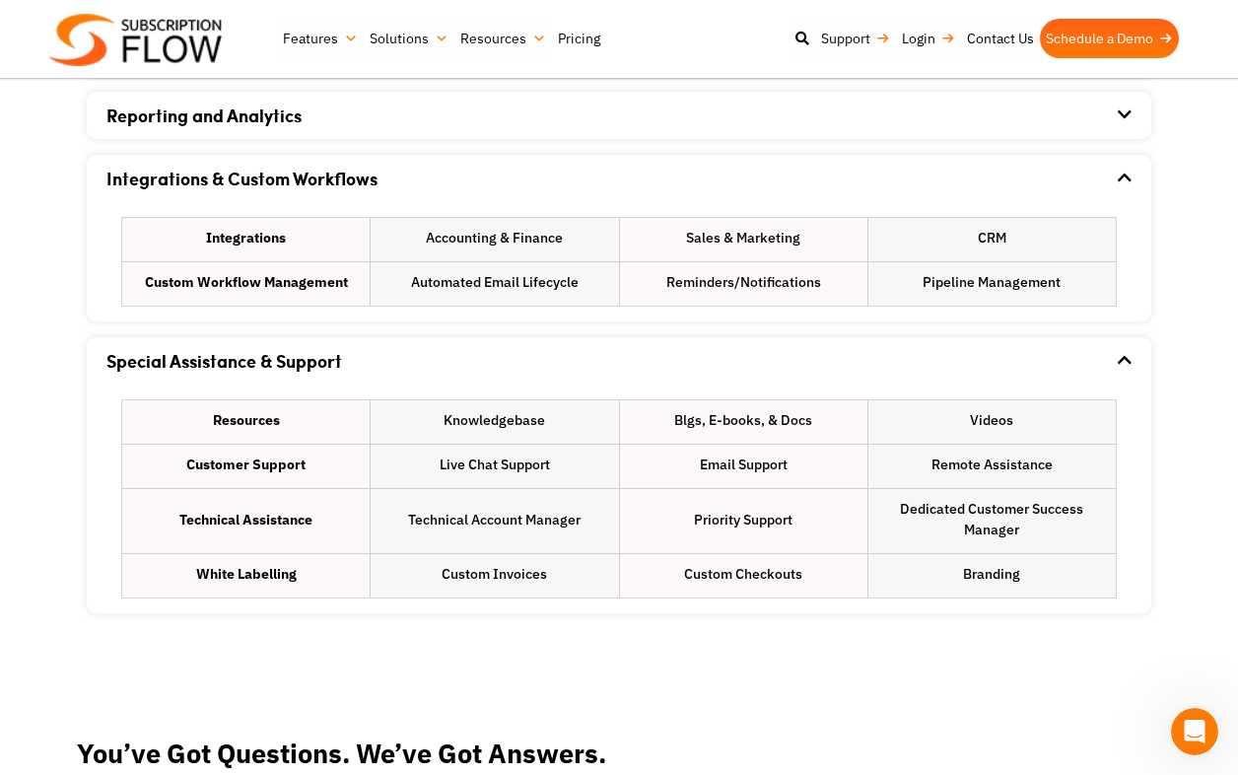
scroll to position [2121, 0]
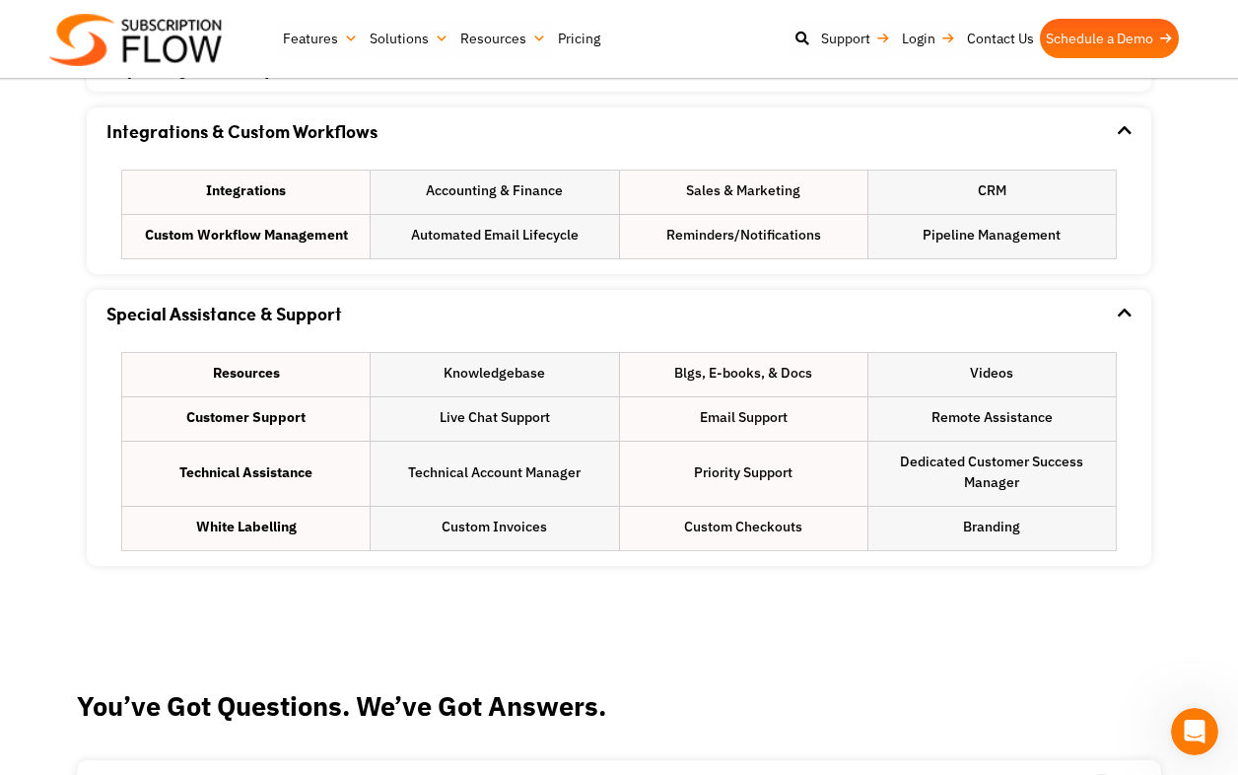
click at [1128, 313] on icon at bounding box center [1124, 313] width 16 height 16
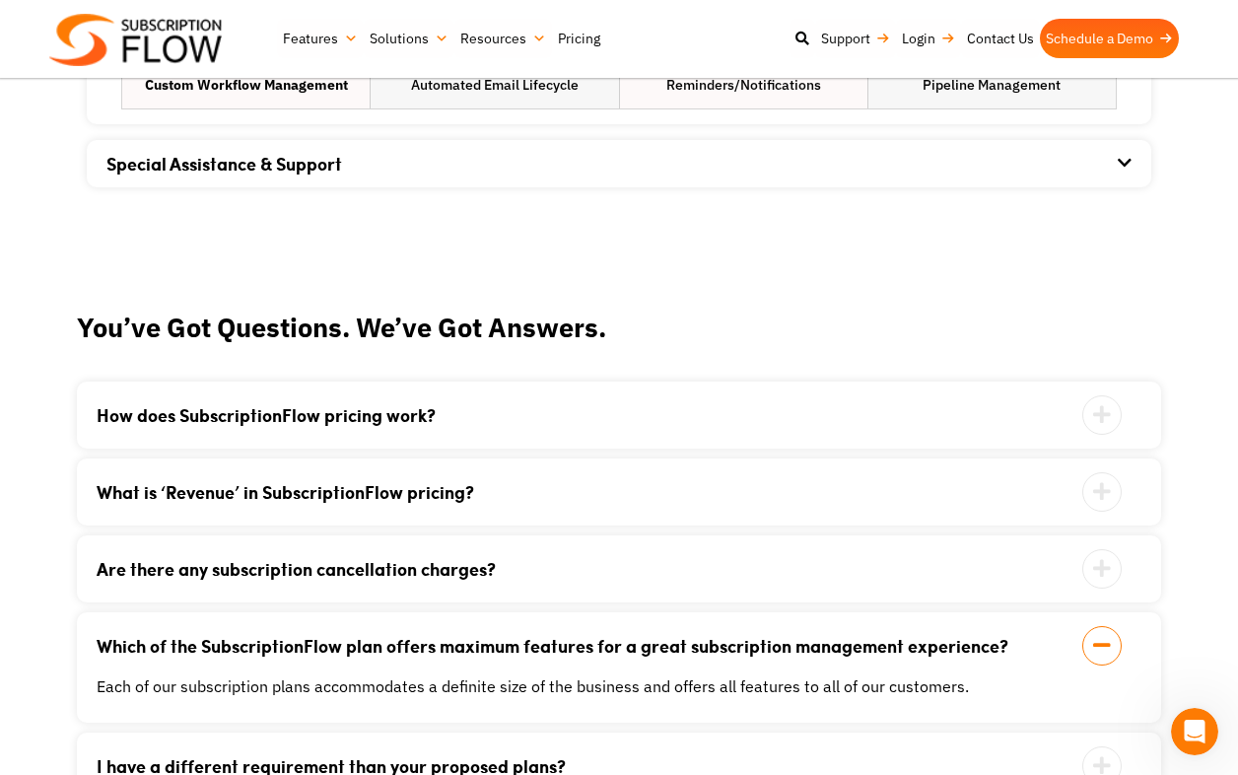
scroll to position [2272, 0]
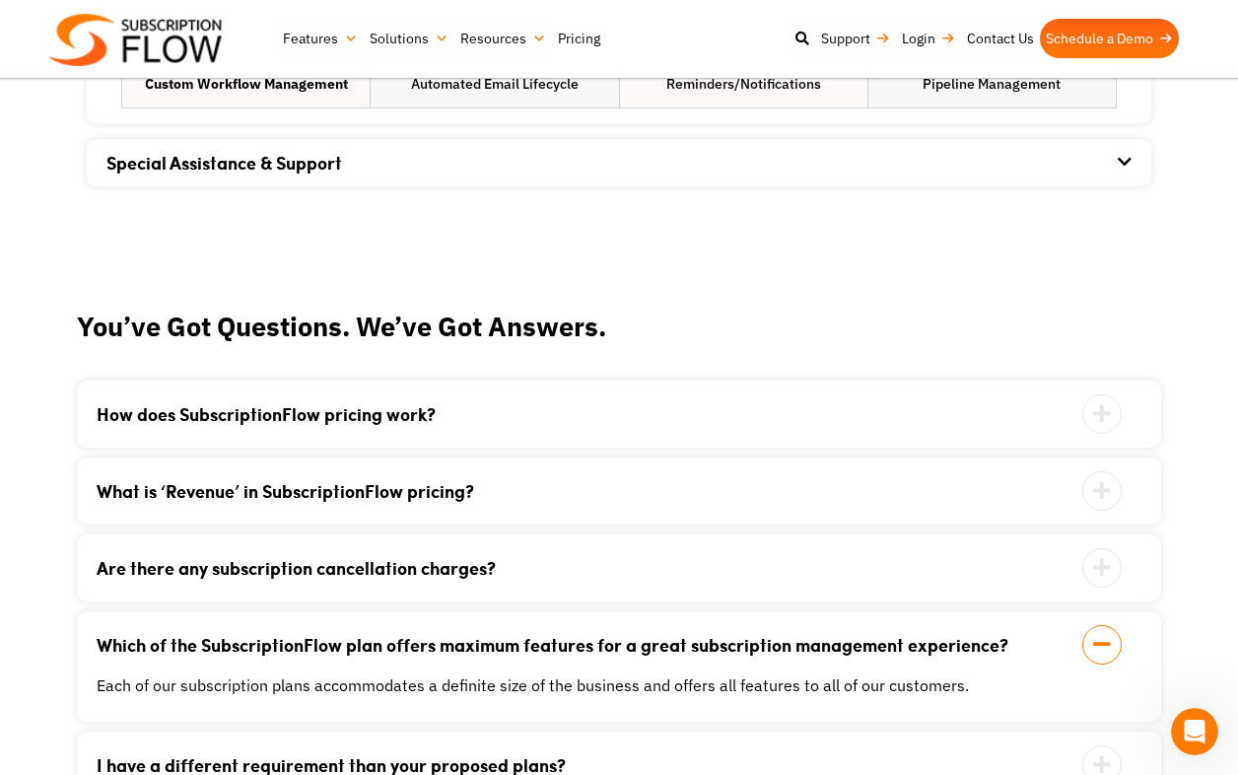
click at [1097, 413] on icon at bounding box center [1102, 413] width 39 height 39
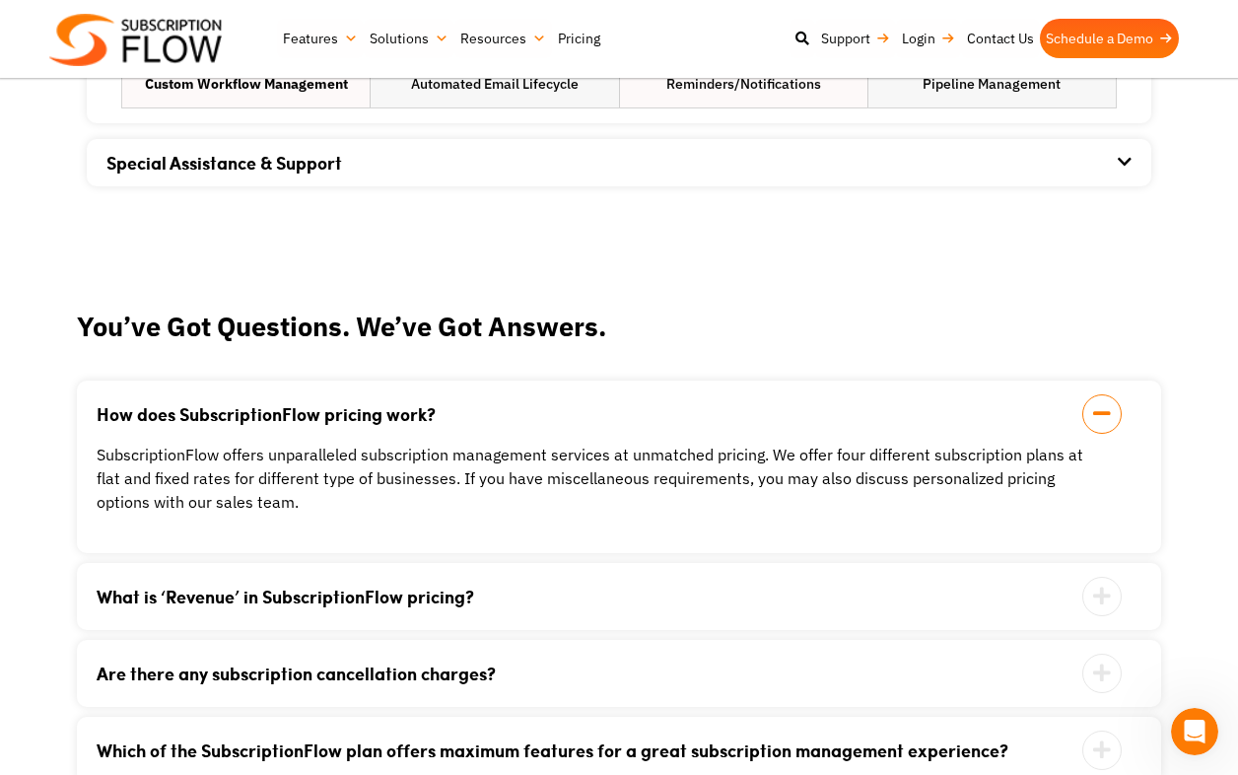
click at [1098, 414] on icon at bounding box center [1102, 413] width 39 height 39
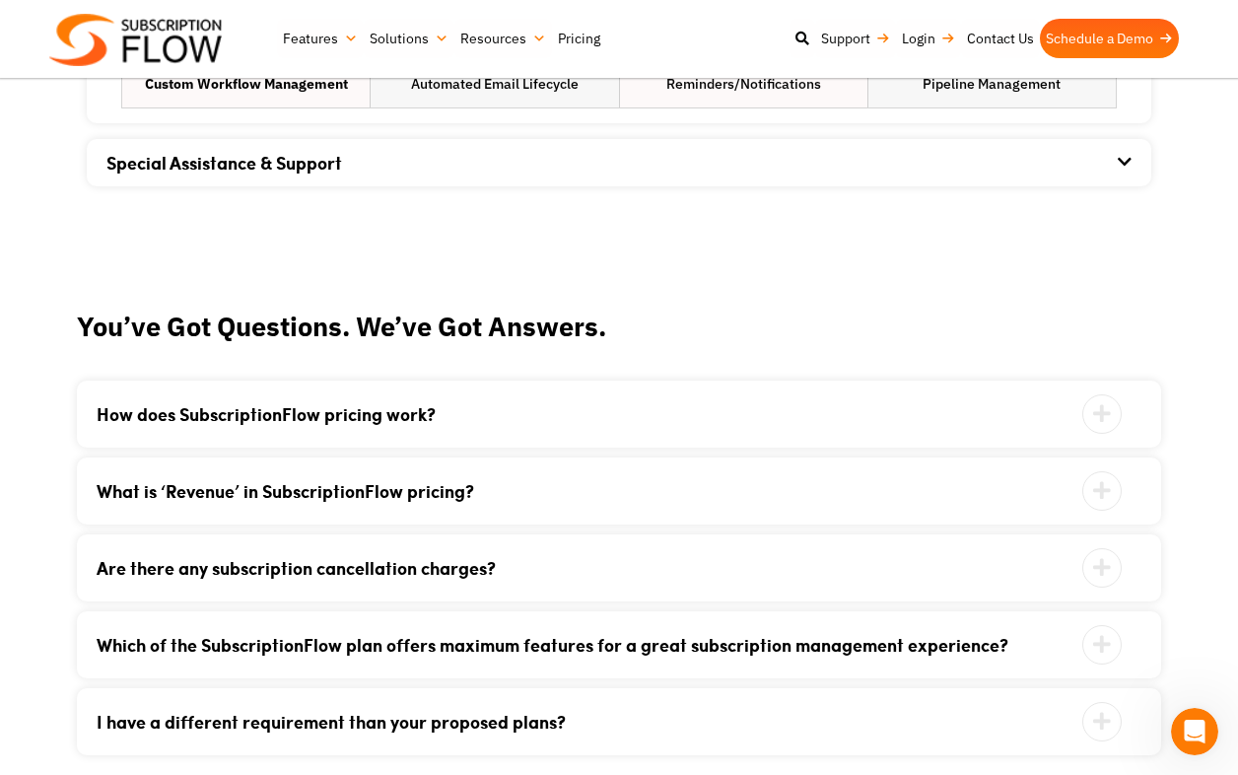
click at [1096, 490] on icon at bounding box center [1102, 490] width 39 height 39
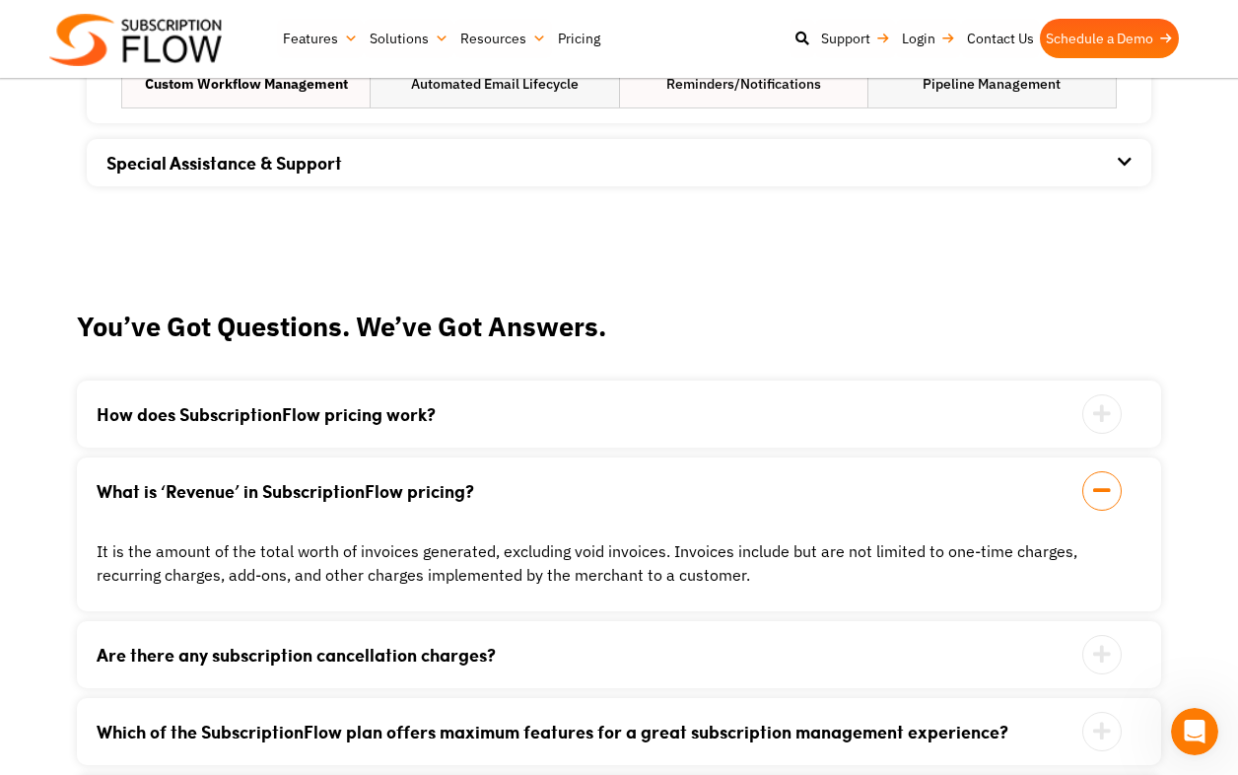
click at [1099, 487] on icon at bounding box center [1102, 490] width 39 height 39
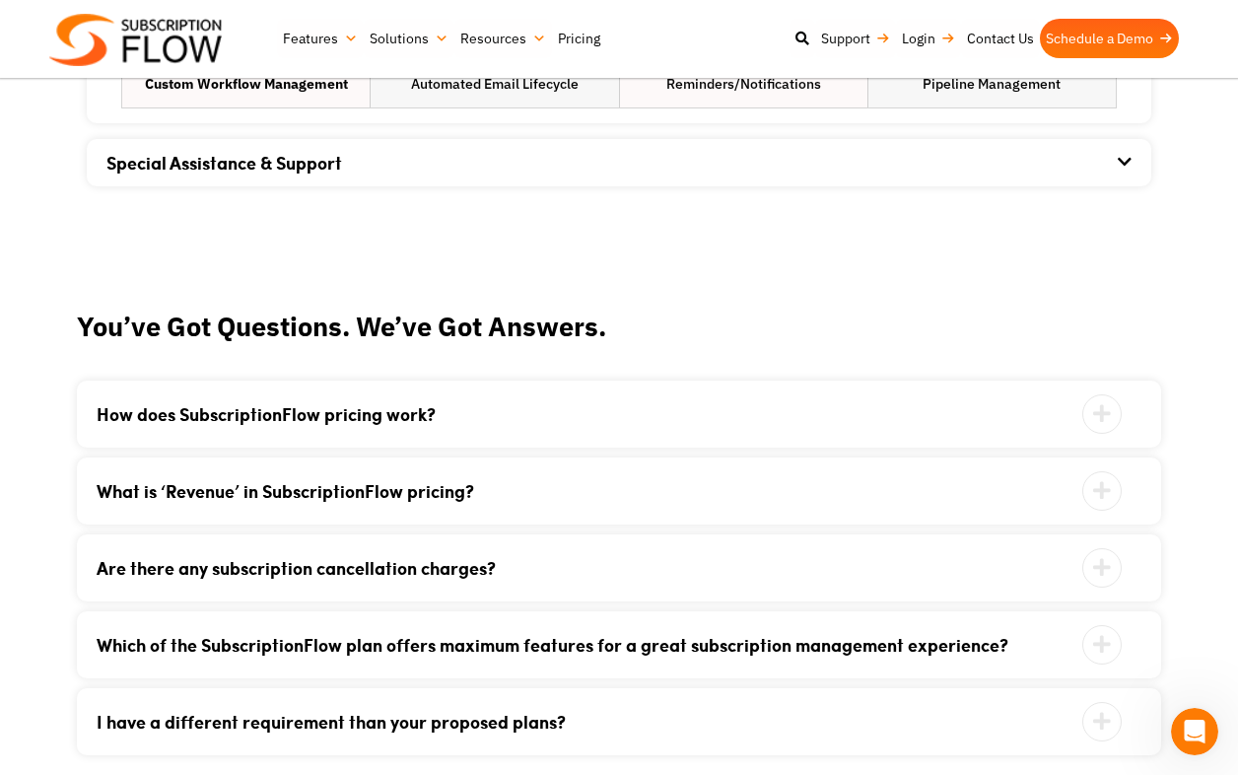
click at [1098, 564] on icon at bounding box center [1102, 567] width 39 height 39
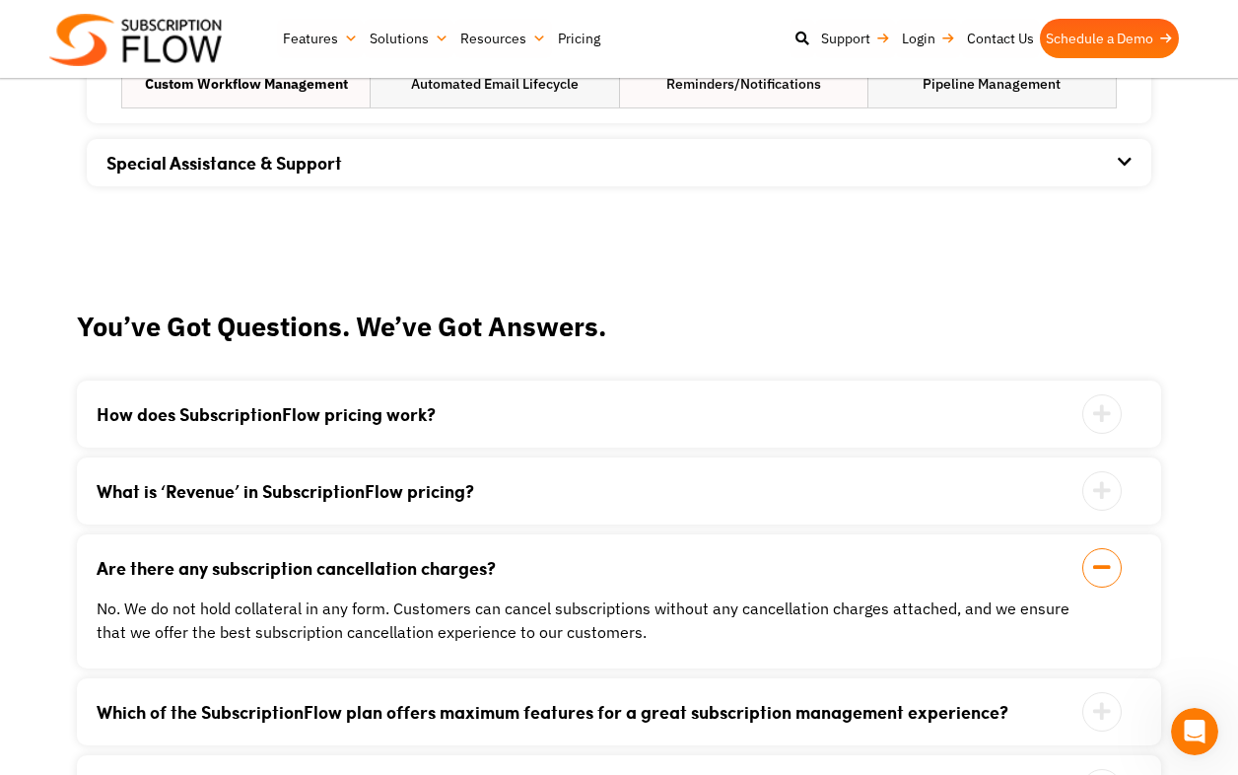
click at [1098, 564] on icon at bounding box center [1102, 567] width 39 height 39
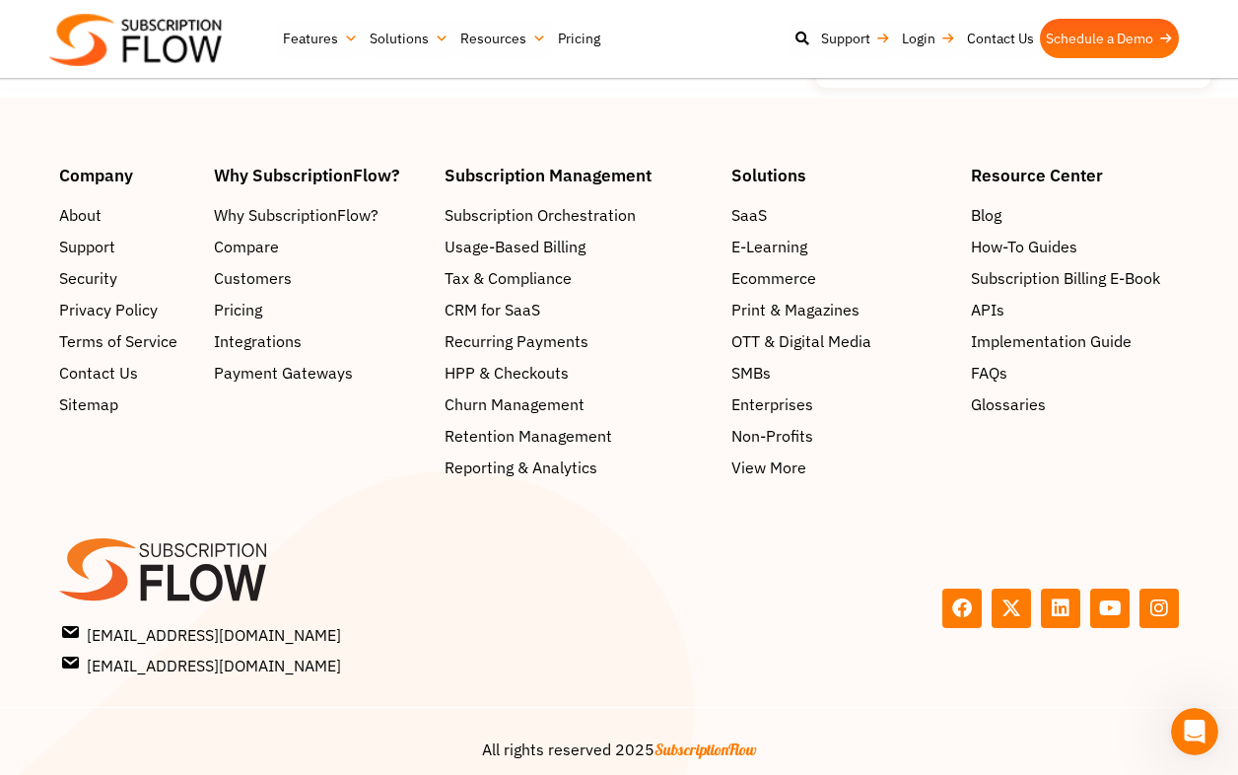
scroll to position [3494, 0]
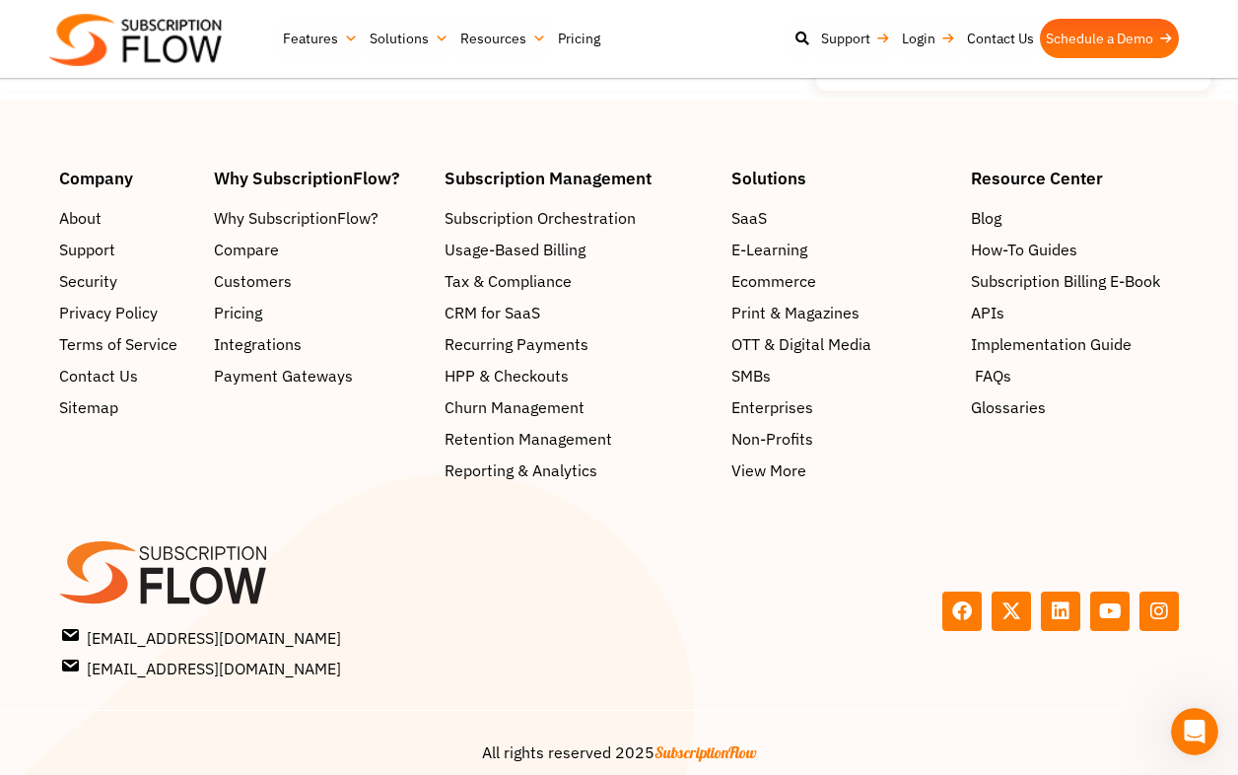
click at [985, 378] on span "FAQs" at bounding box center [993, 377] width 36 height 24
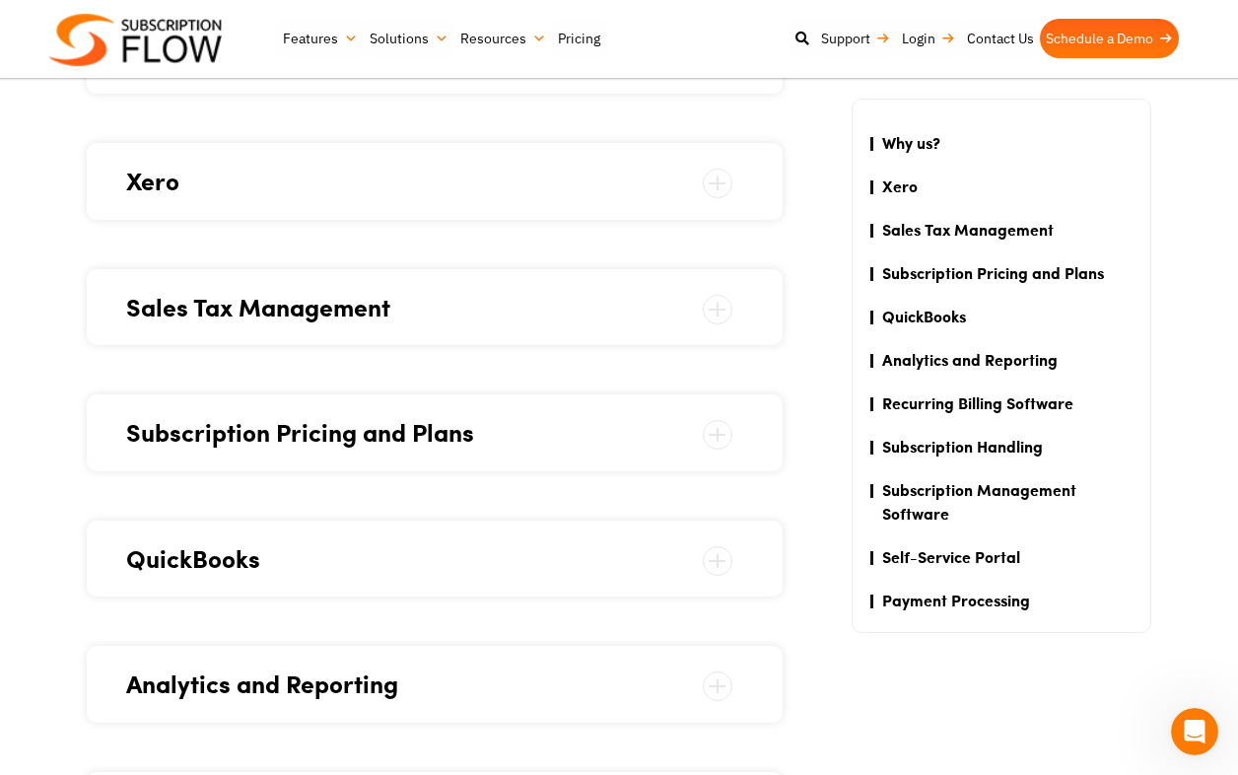
scroll to position [1784, 0]
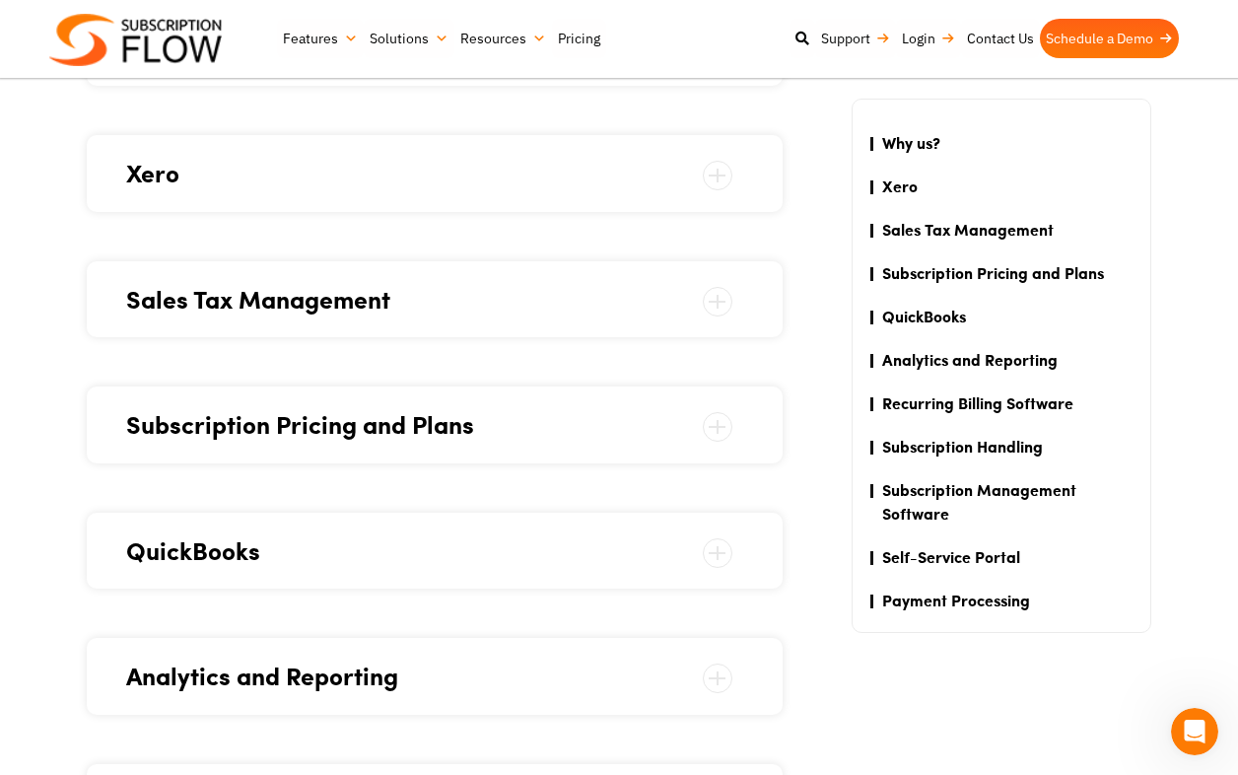
click at [727, 417] on span at bounding box center [718, 427] width 30 height 30
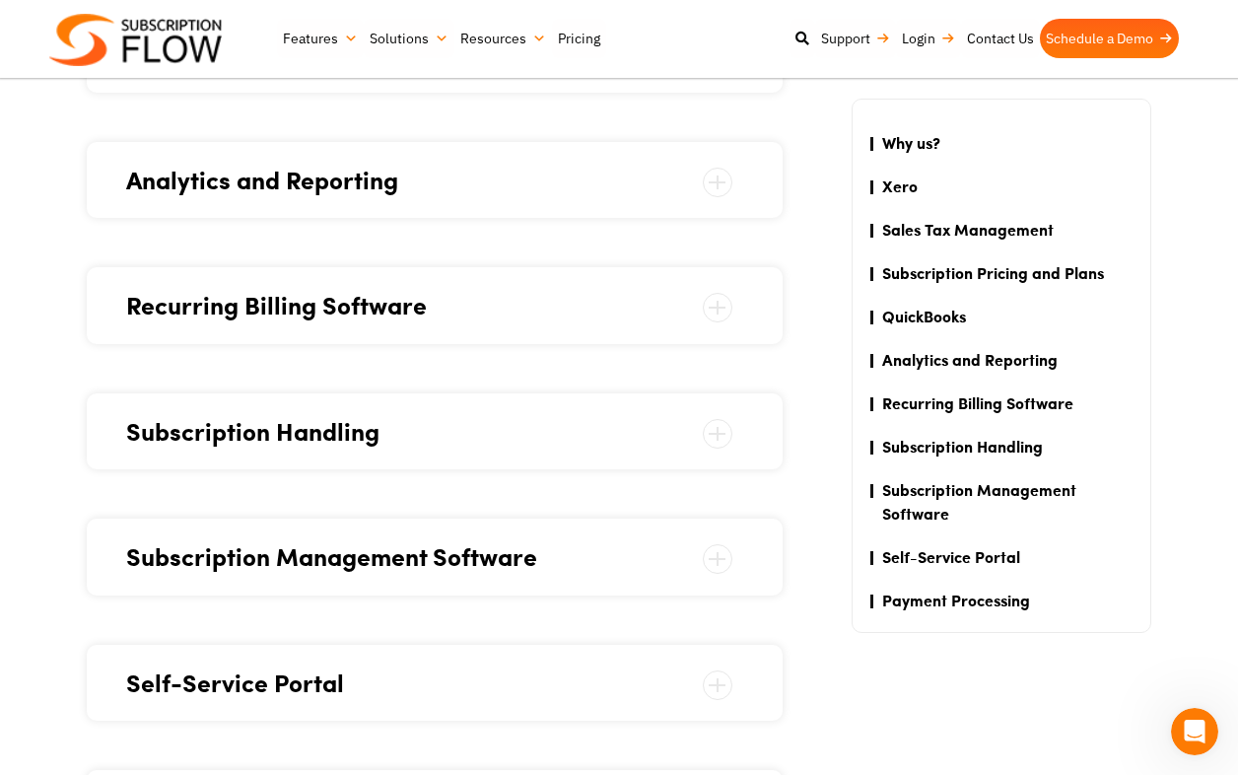
scroll to position [2380, 0]
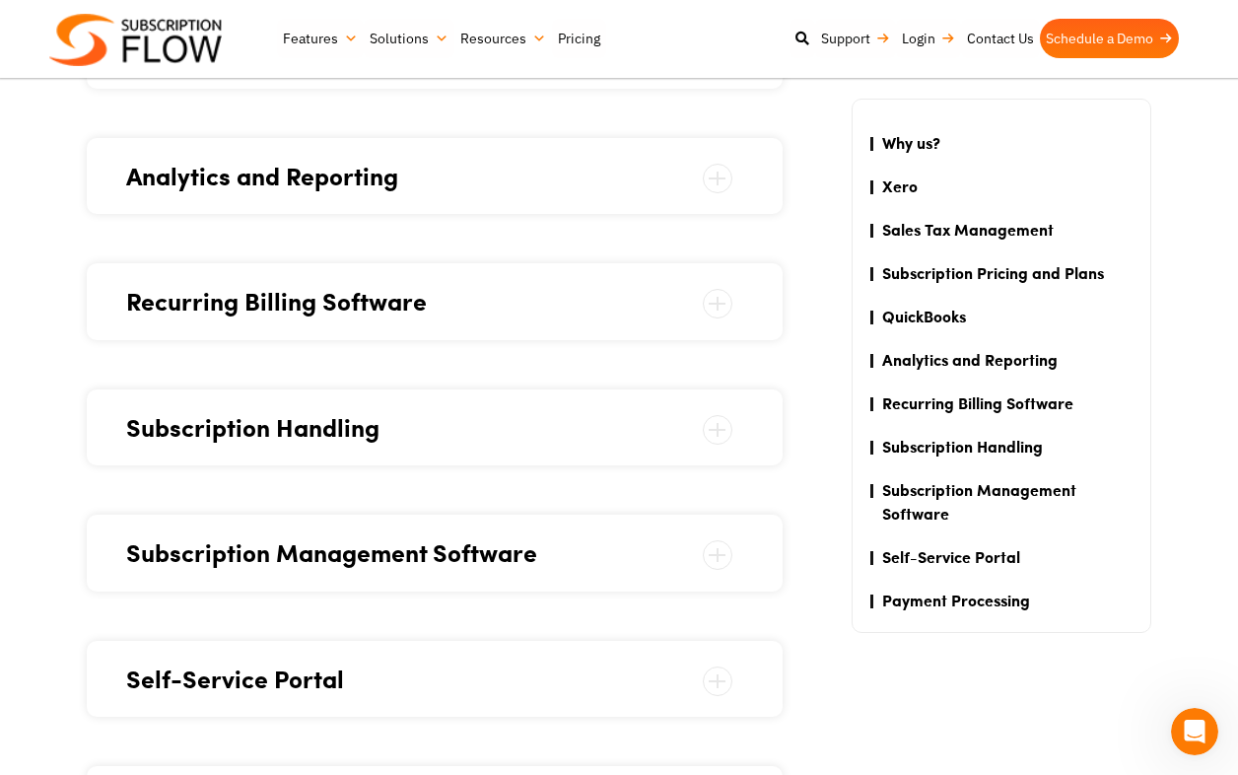
click at [716, 304] on span at bounding box center [718, 304] width 30 height 30
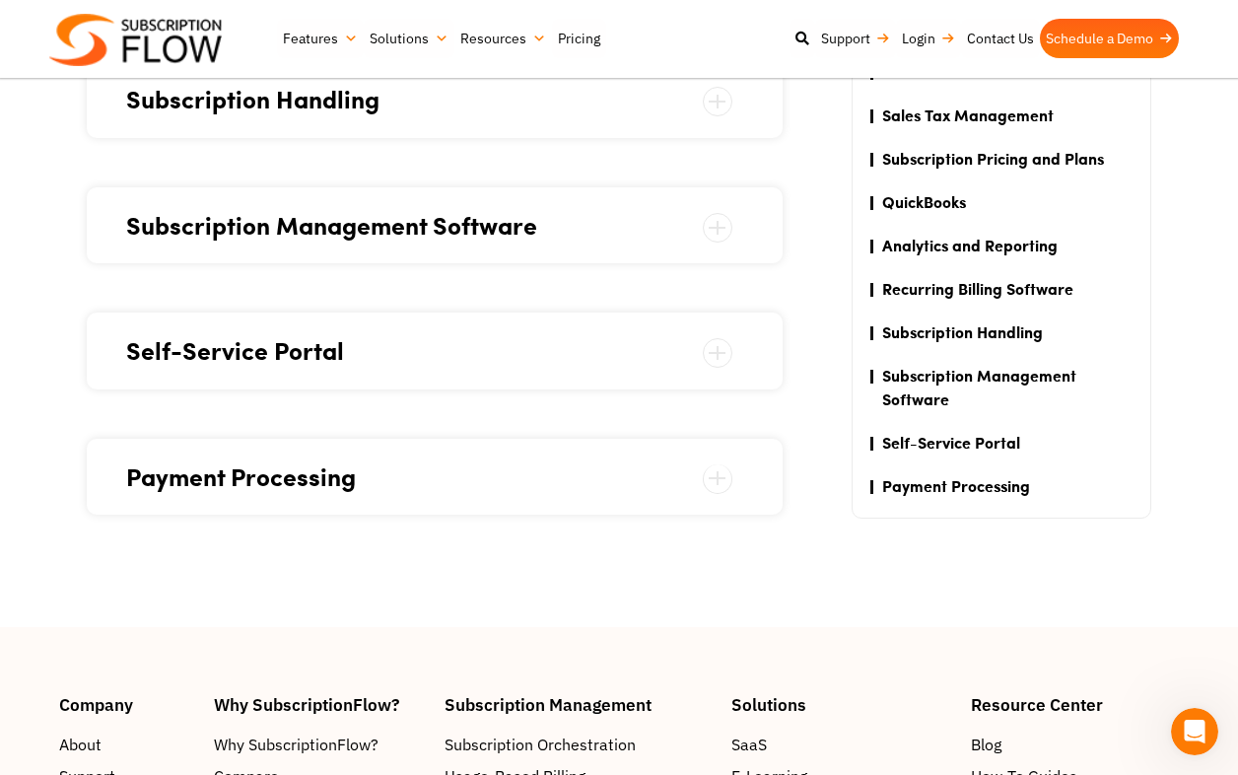
scroll to position [2538, 0]
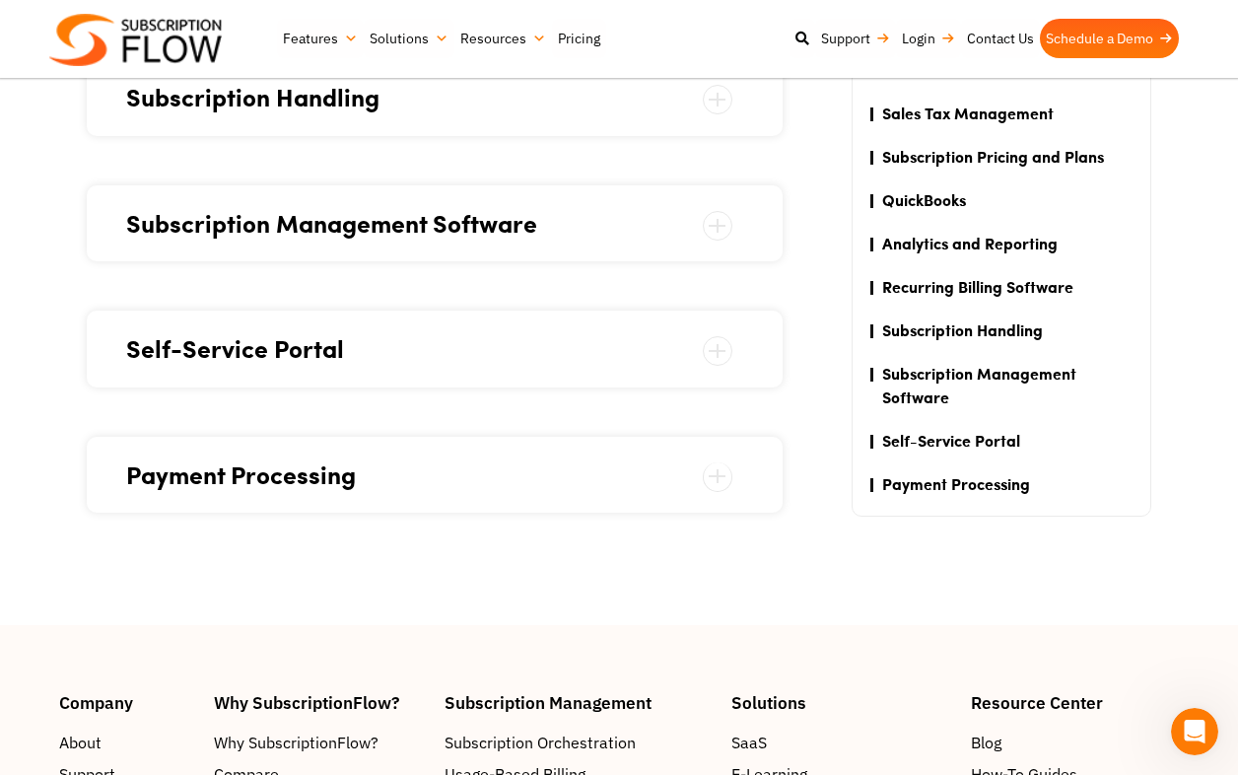
click at [723, 349] on span at bounding box center [718, 351] width 30 height 30
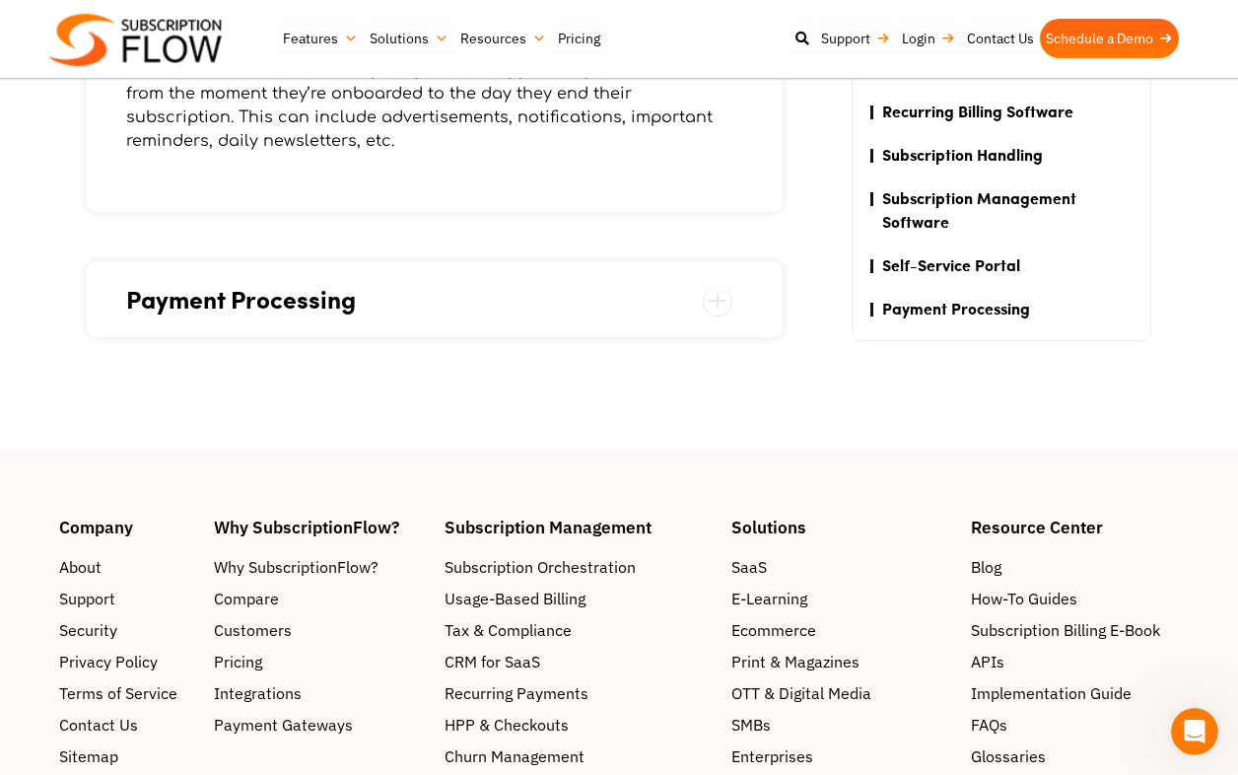
scroll to position [2298, 0]
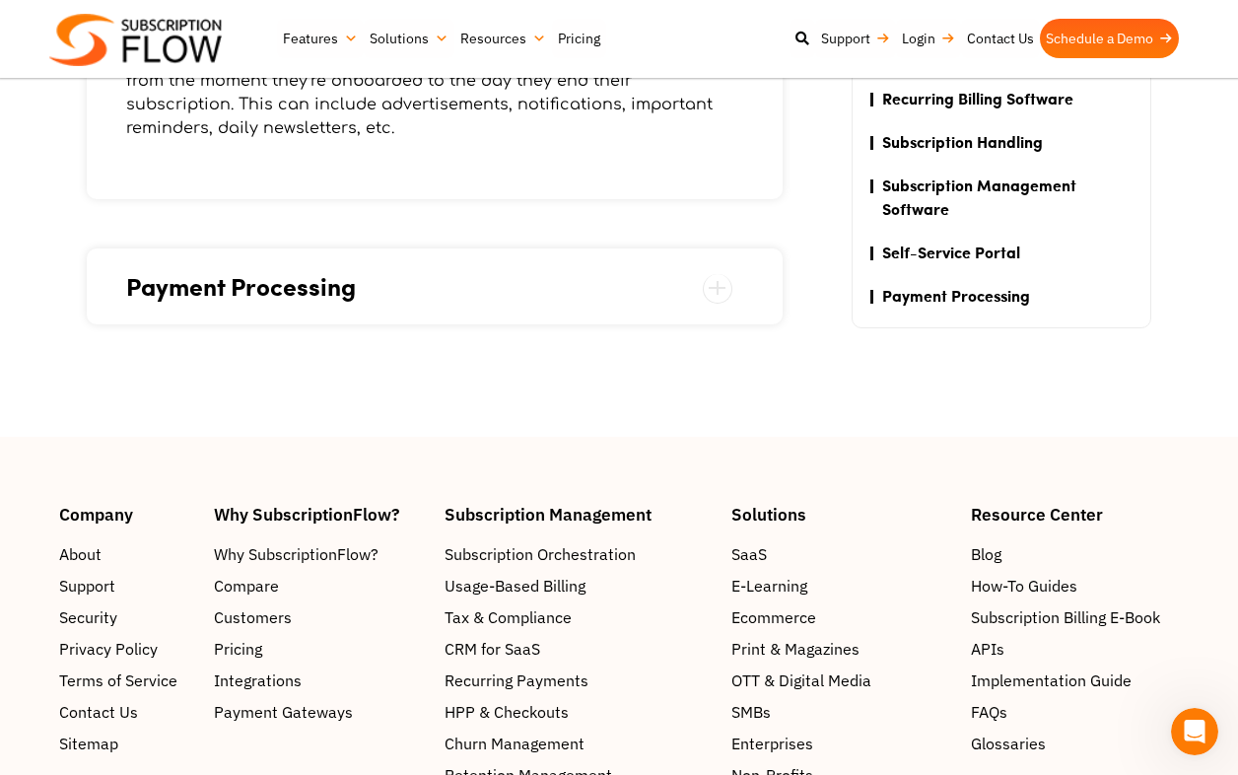
click at [721, 276] on span at bounding box center [718, 289] width 30 height 30
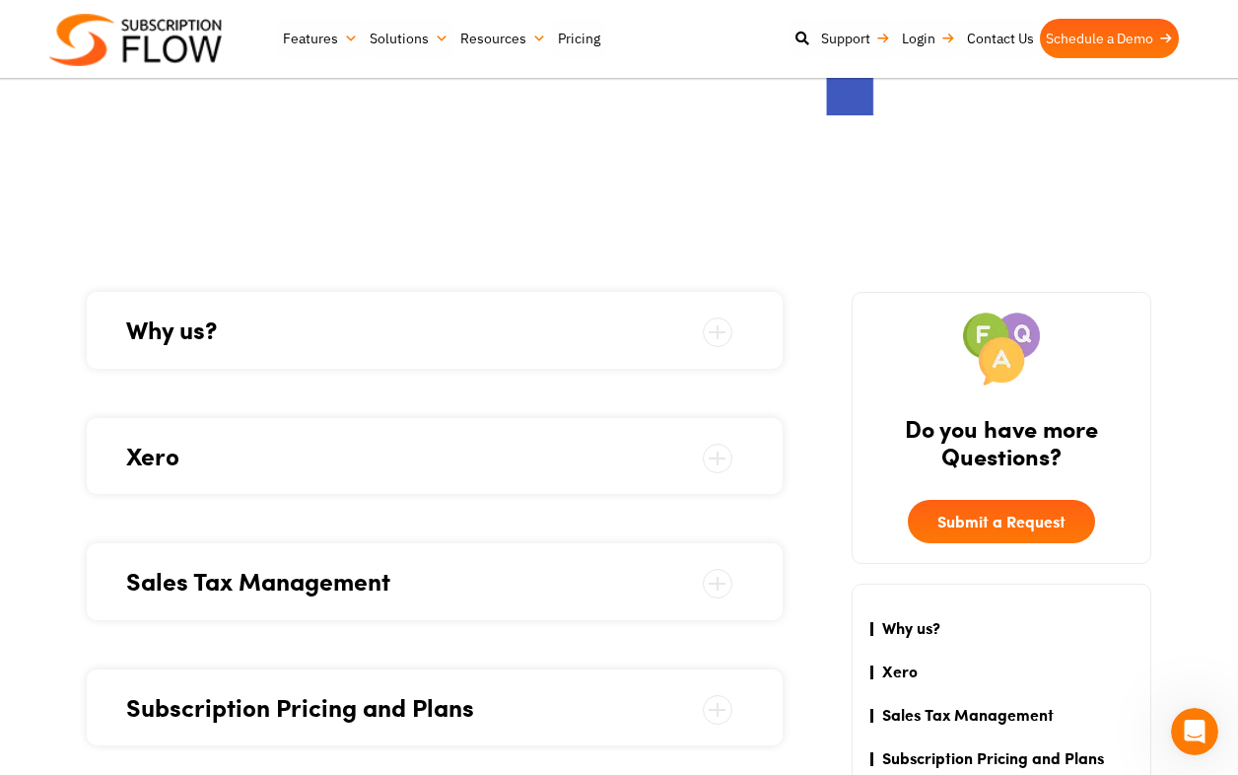
scroll to position [385, 0]
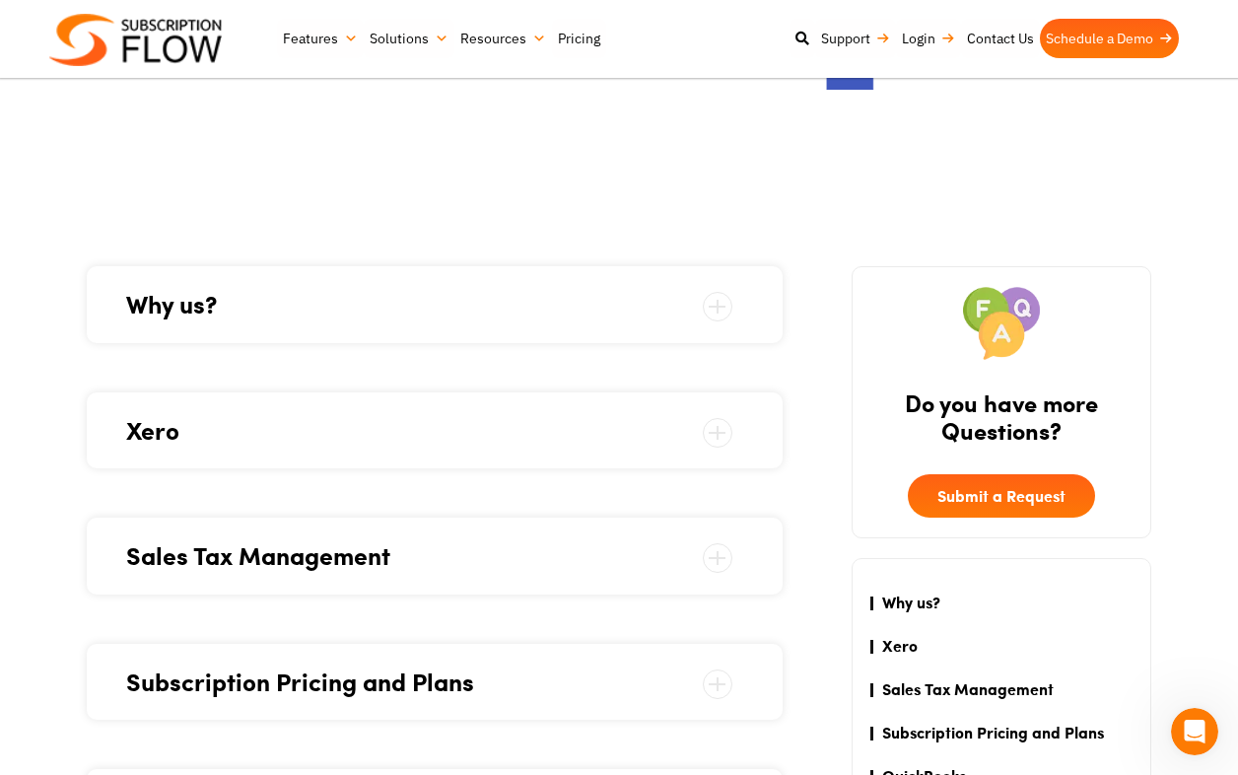
click at [722, 306] on span at bounding box center [718, 307] width 30 height 30
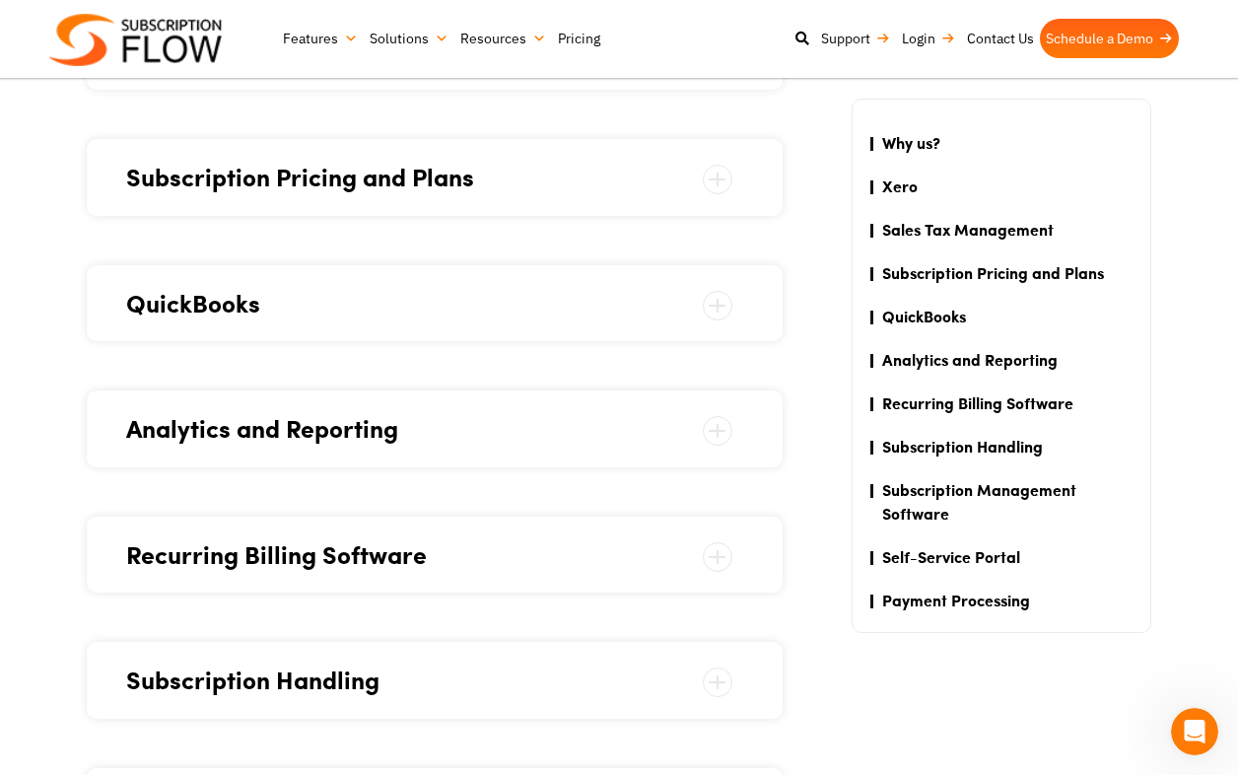
scroll to position [2041, 0]
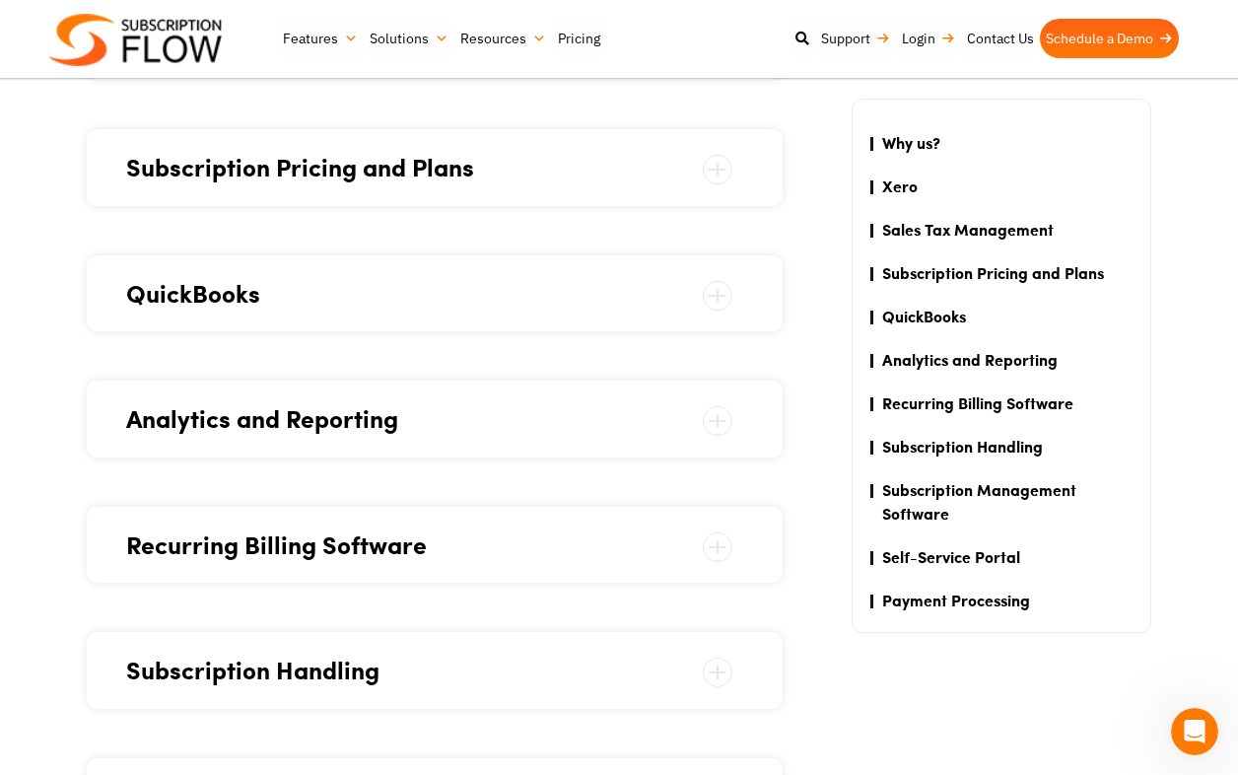
click at [723, 290] on span at bounding box center [718, 296] width 30 height 30
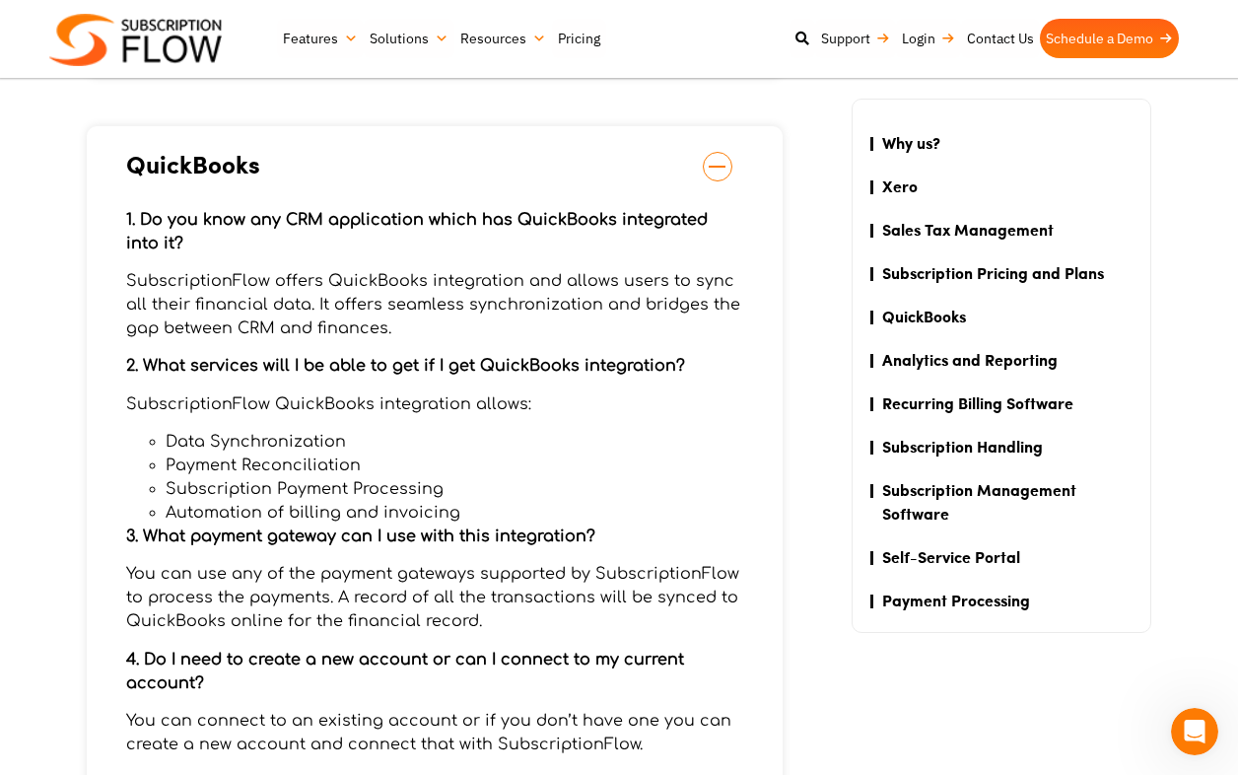
scroll to position [997, 0]
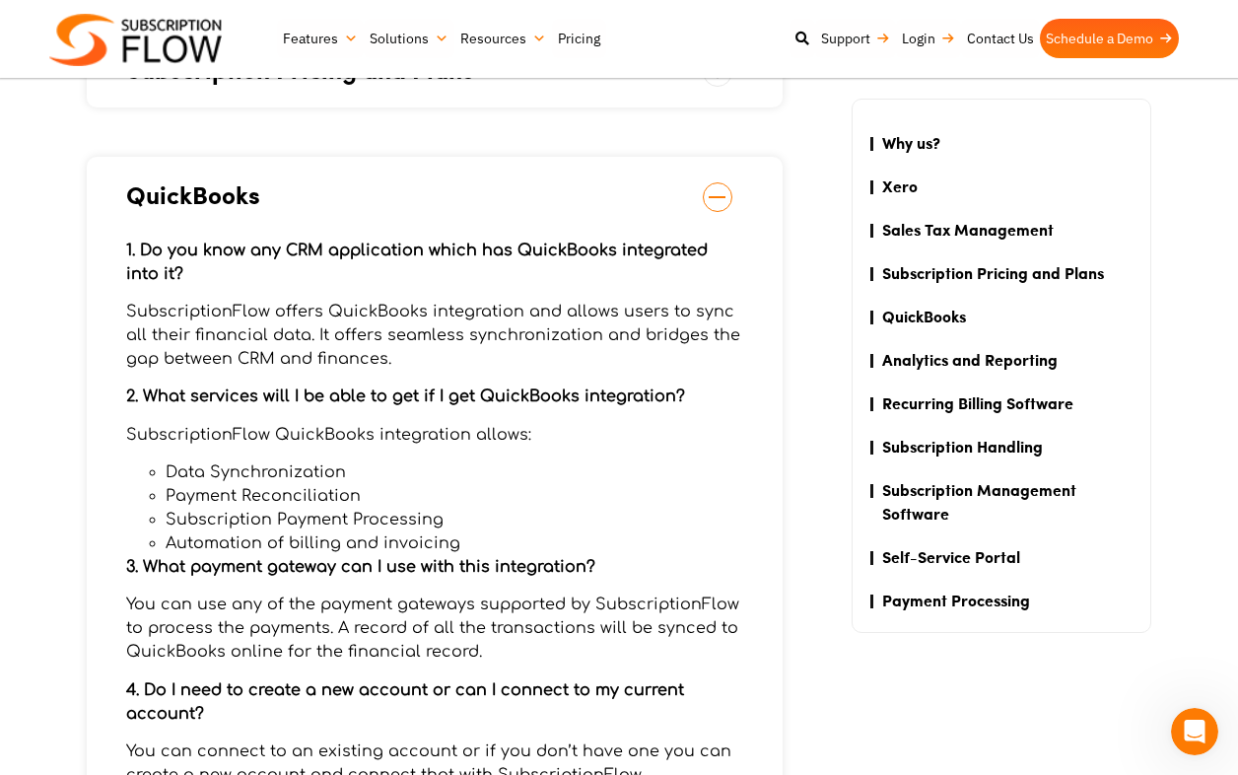
click at [723, 290] on div "1. Do you know any CRM application which has QuickBooks integrated into it? Sub…" at bounding box center [434, 716] width 617 height 1005
click at [397, 515] on li "Subscription Payment Processing" at bounding box center [455, 520] width 578 height 24
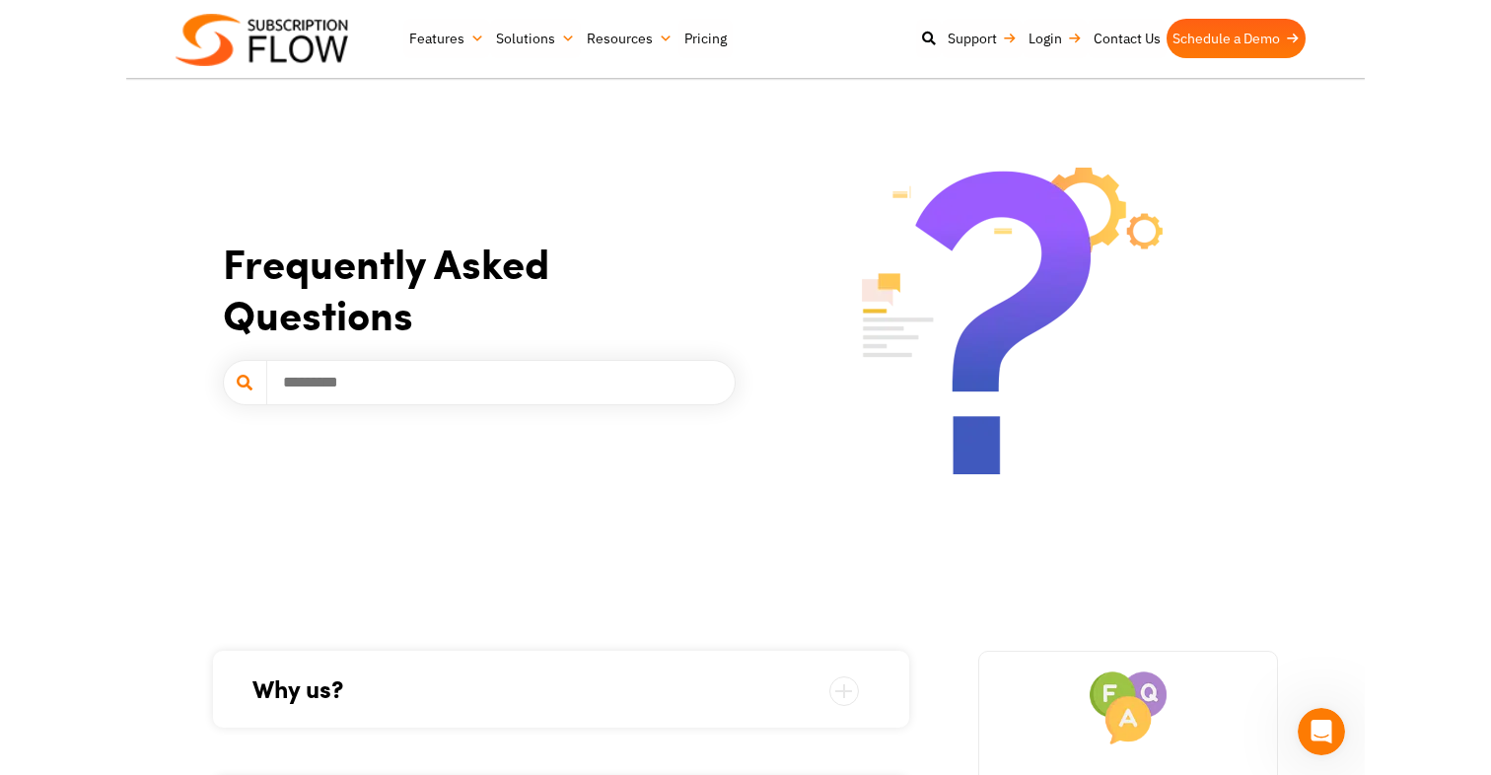
scroll to position [0, 0]
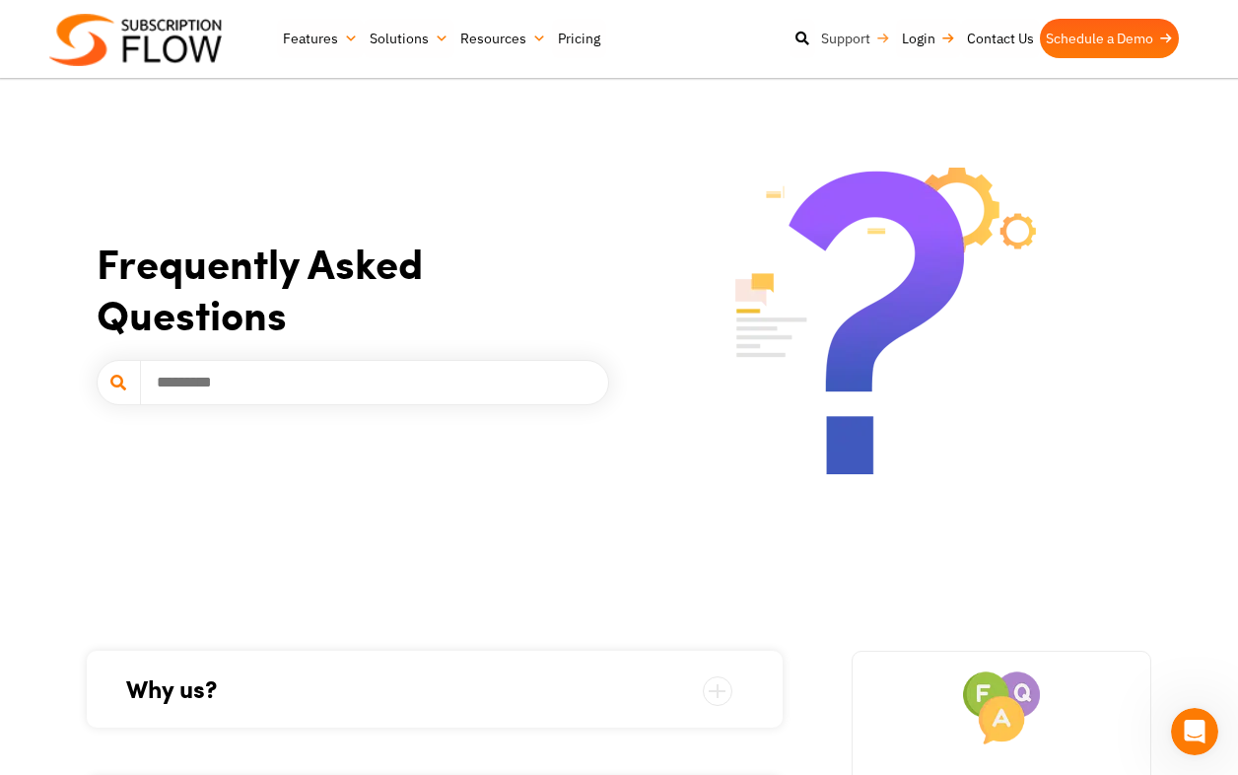
click at [844, 40] on link "Support" at bounding box center [855, 38] width 81 height 39
